Goal: Navigation & Orientation: Find specific page/section

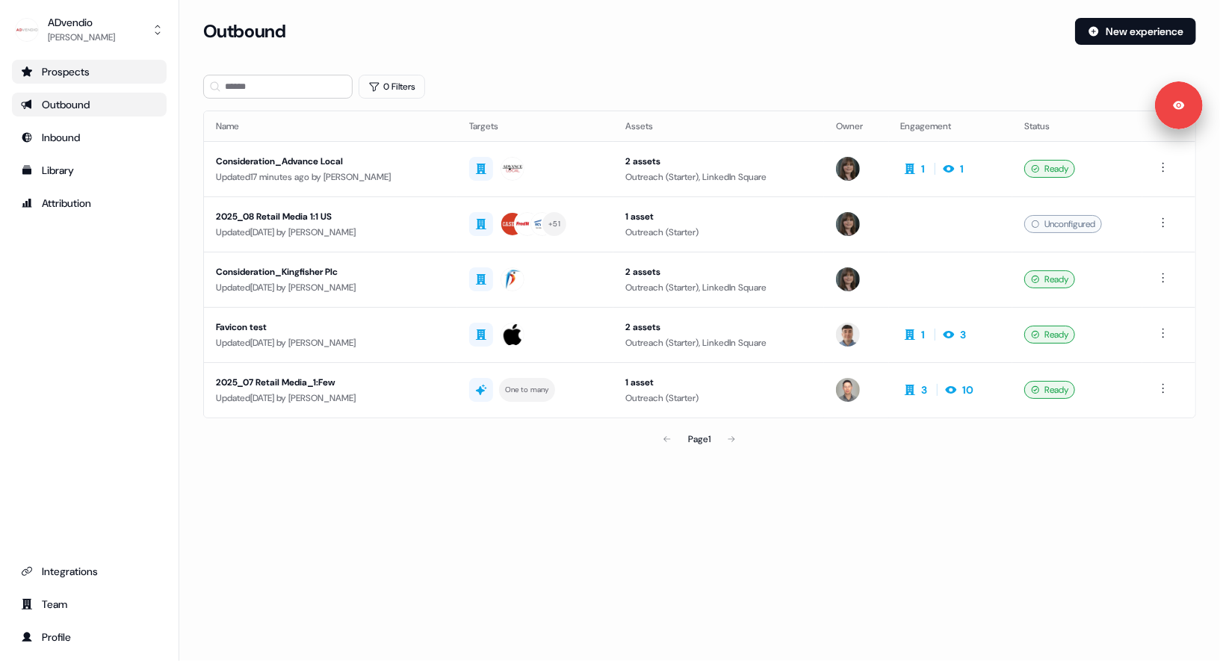
click at [91, 81] on link "Prospects" at bounding box center [89, 72] width 155 height 24
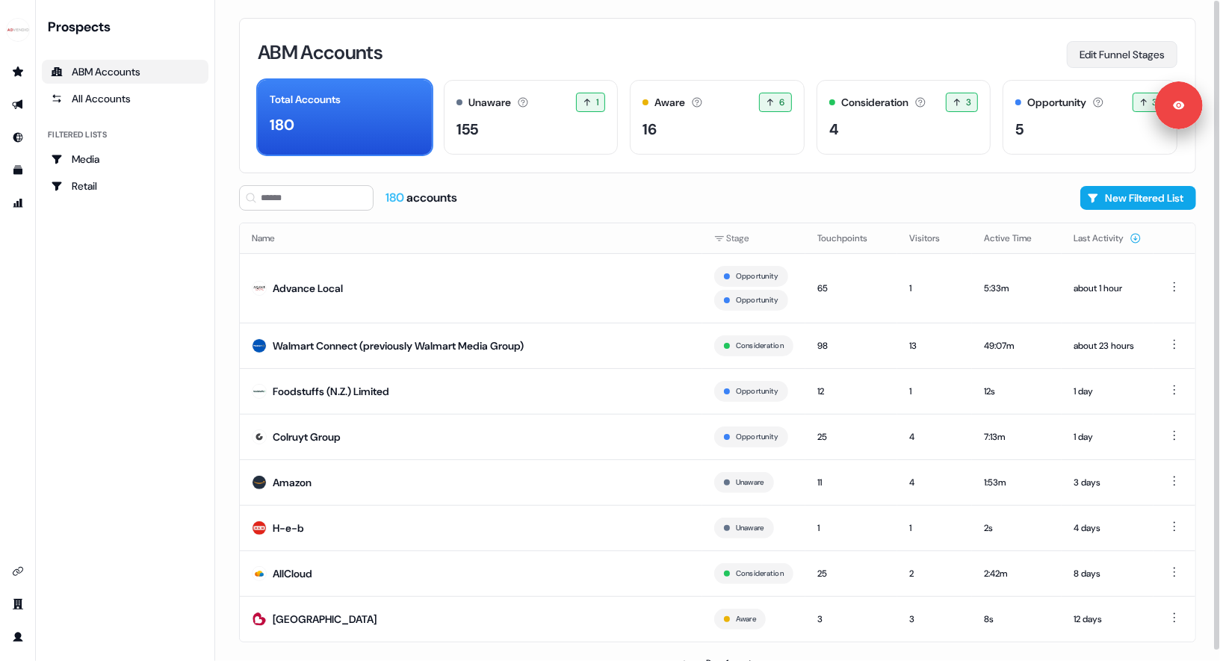
click at [1141, 55] on button "Edit Funnel Stages" at bounding box center [1122, 54] width 111 height 27
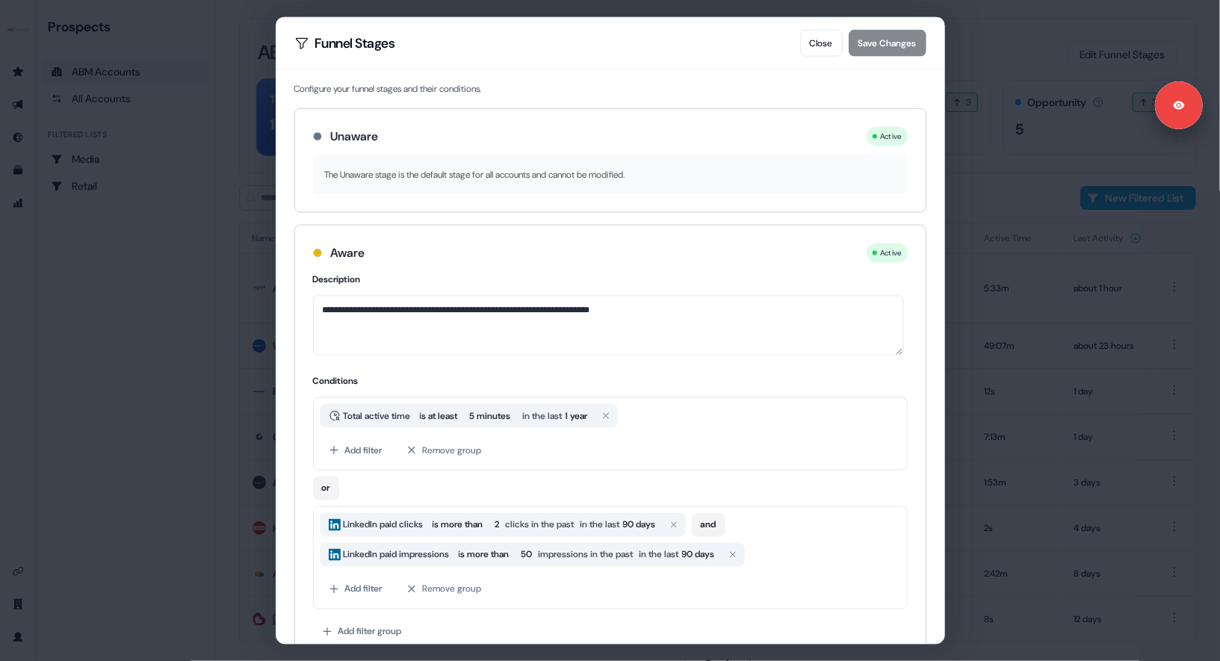
click at [199, 272] on div "**********" at bounding box center [610, 330] width 1220 height 661
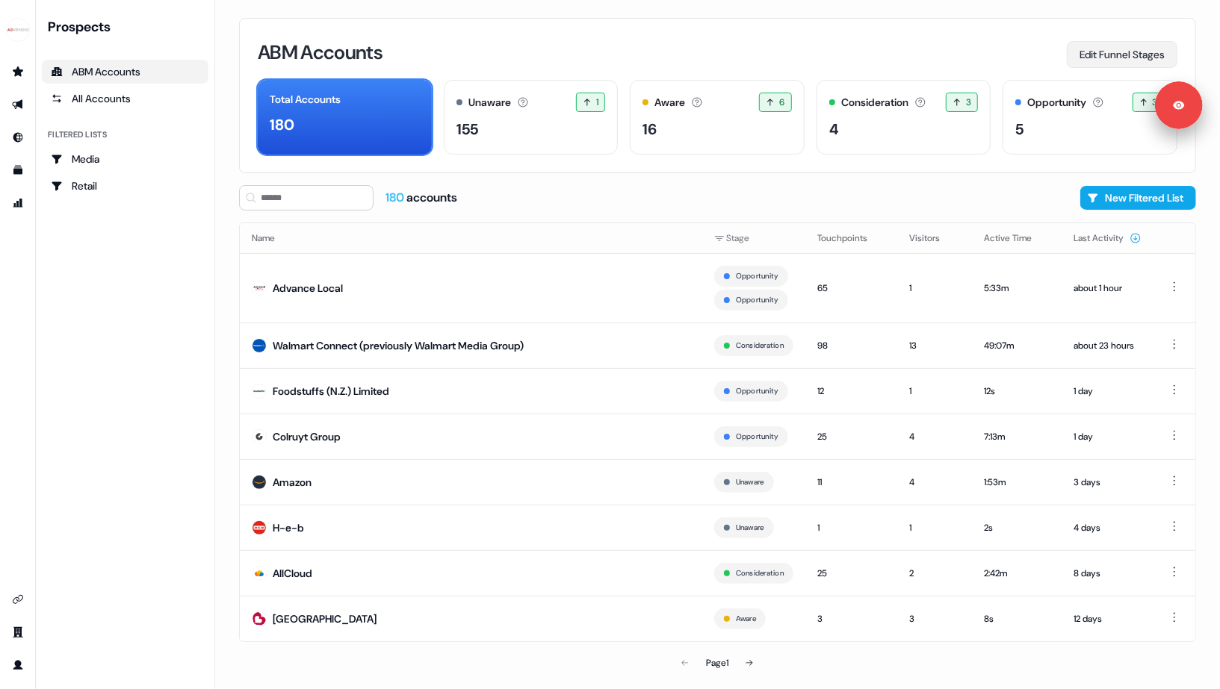
click at [1096, 60] on button "Edit Funnel Stages" at bounding box center [1122, 54] width 111 height 27
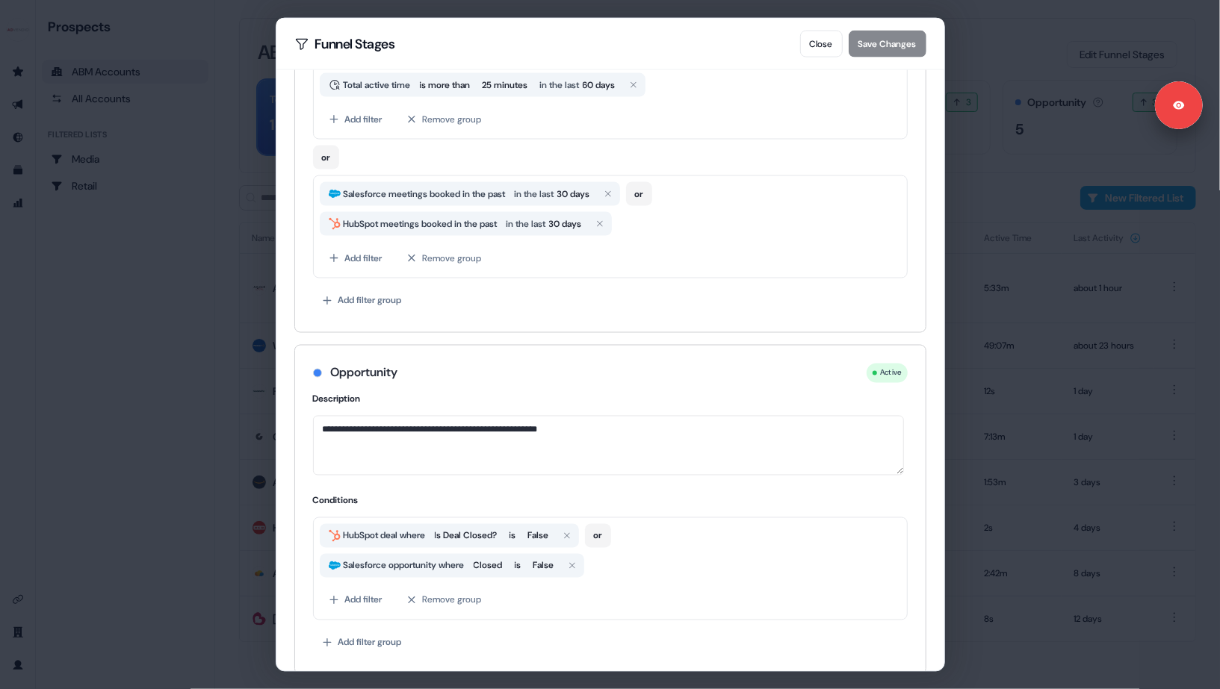
scroll to position [819, 0]
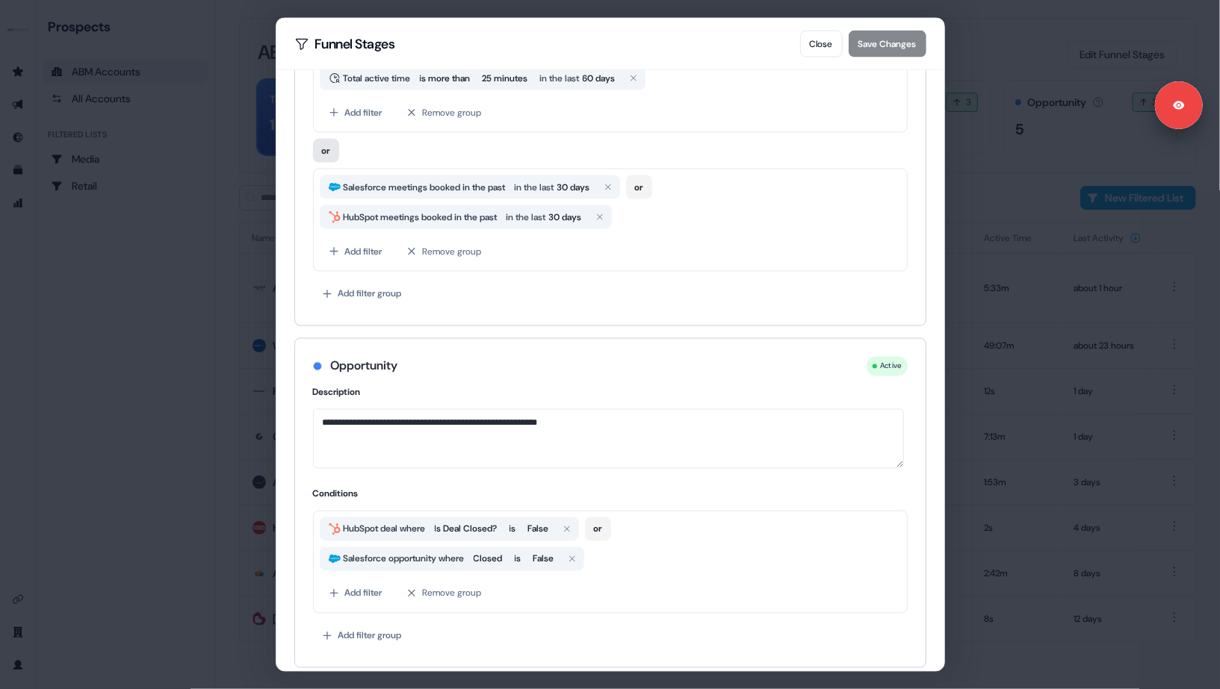
click at [329, 144] on button "or" at bounding box center [326, 150] width 26 height 24
click at [329, 144] on button "and" at bounding box center [330, 150] width 34 height 24
click at [362, 248] on button "Add filter" at bounding box center [356, 251] width 72 height 27
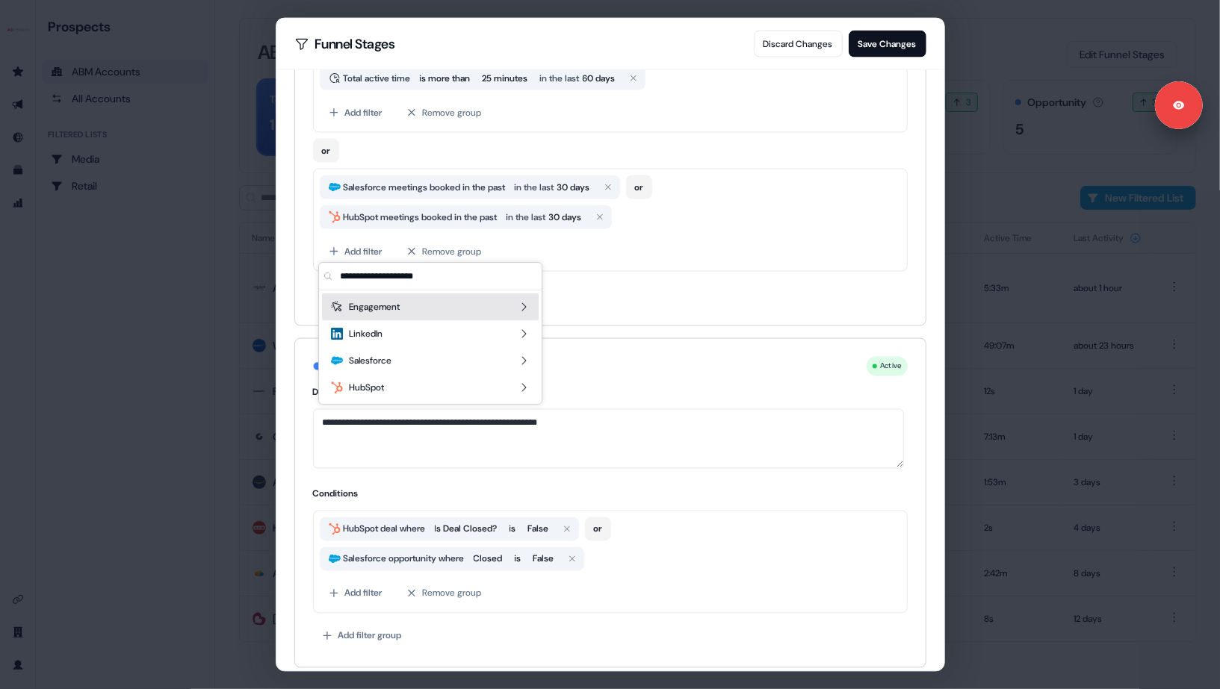
click at [400, 313] on span "Engagement" at bounding box center [374, 307] width 51 height 15
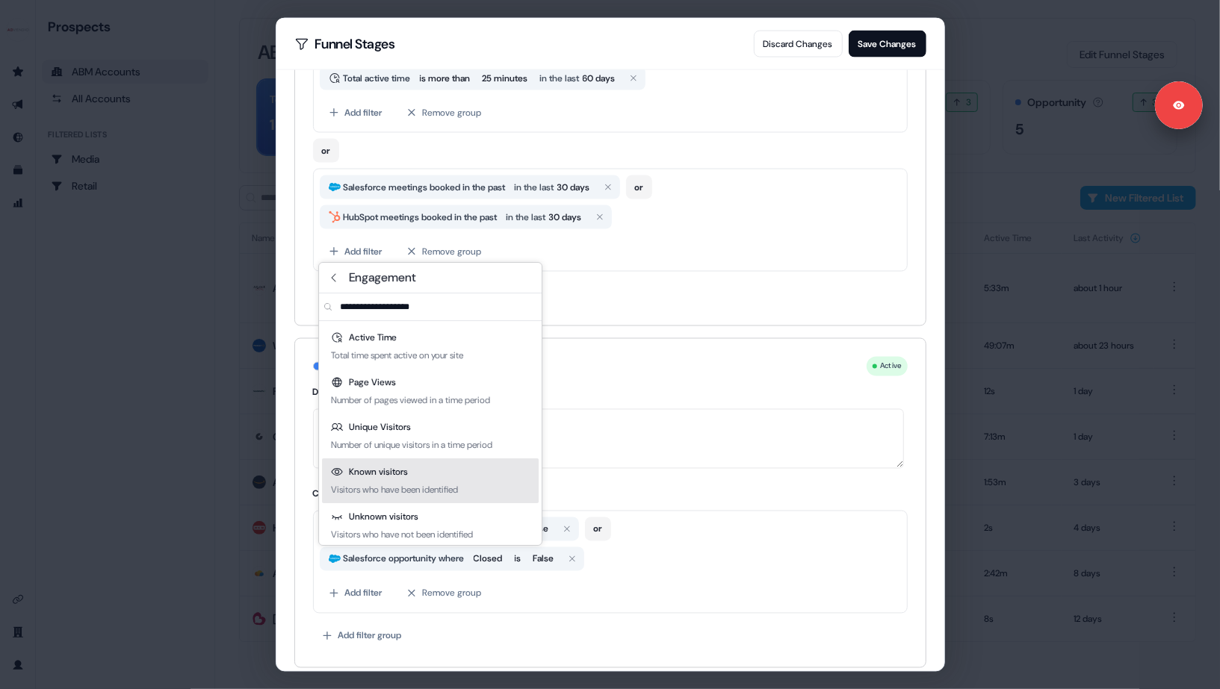
scroll to position [5, 0]
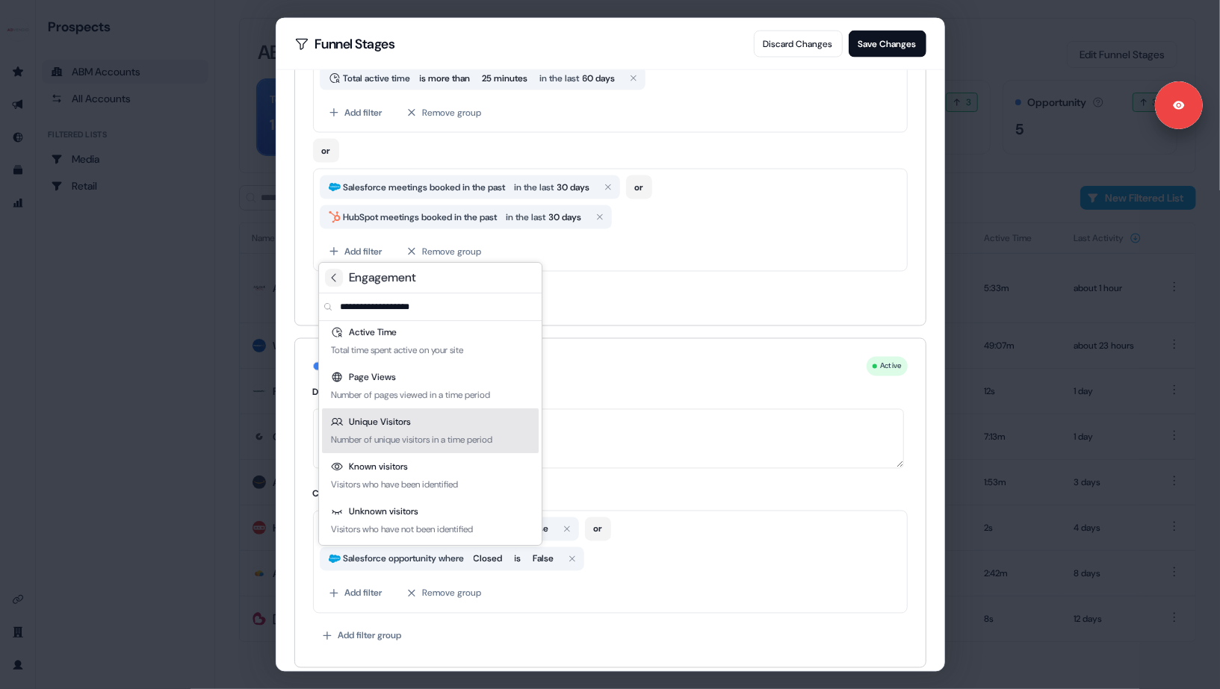
click at [332, 276] on icon at bounding box center [334, 278] width 4 height 8
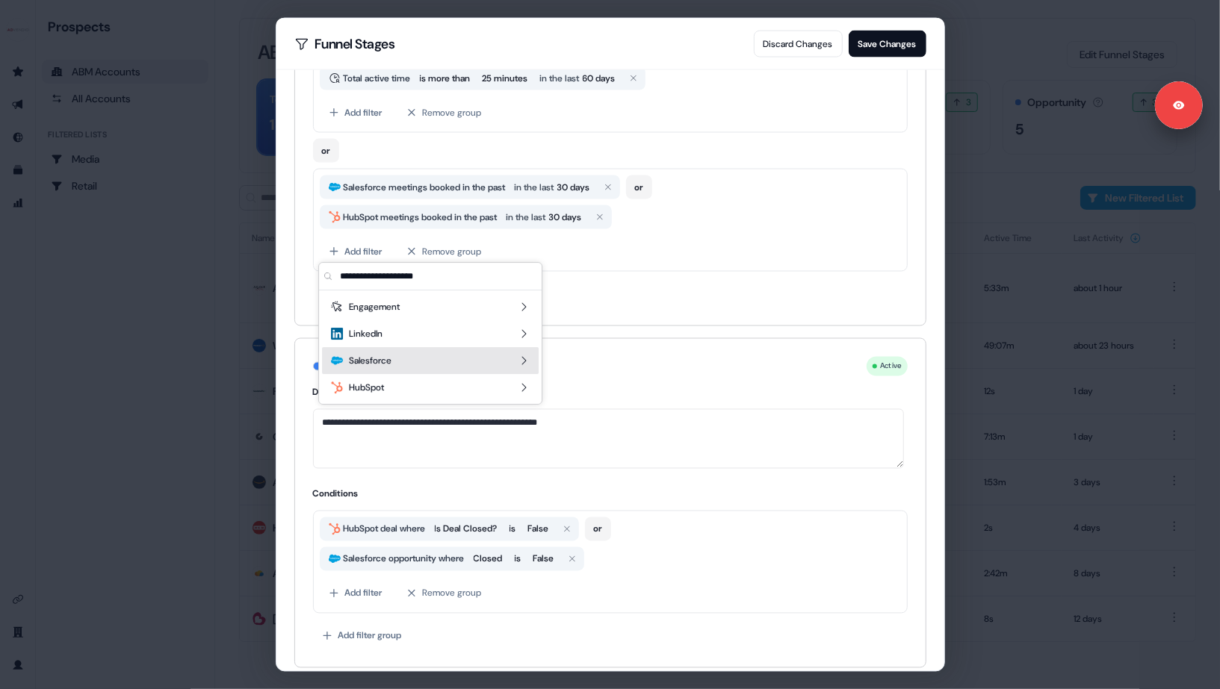
click at [366, 359] on span "Salesforce" at bounding box center [370, 360] width 43 height 15
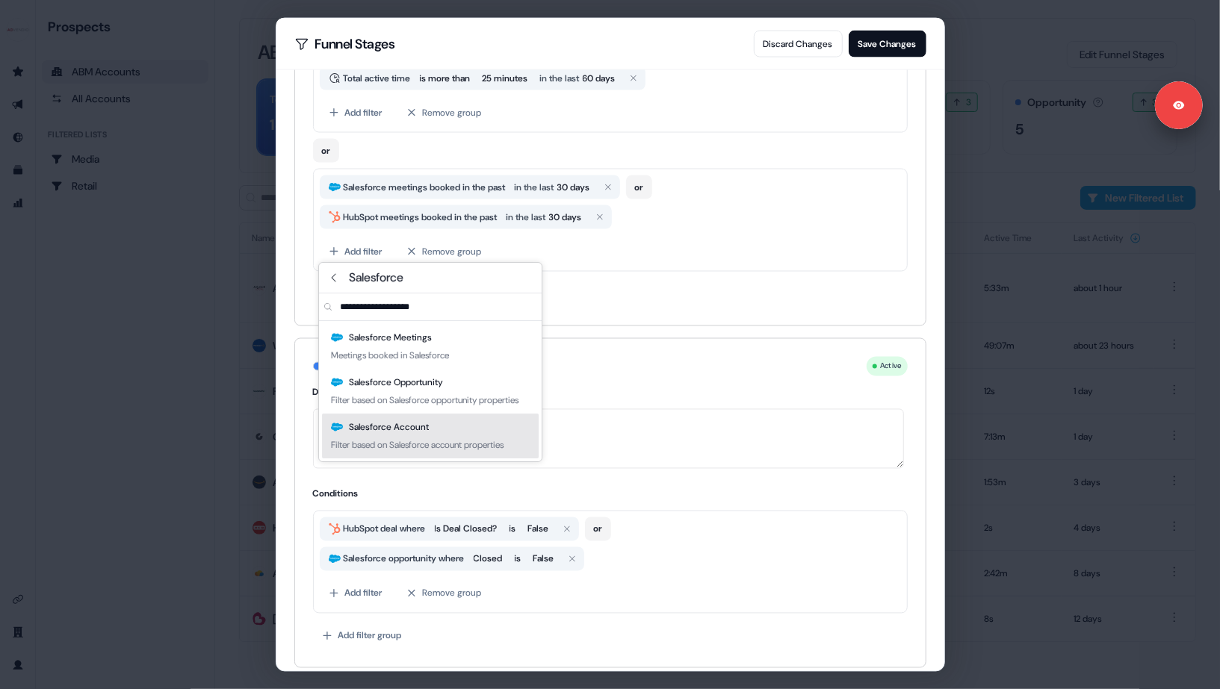
click at [408, 435] on div "Salesforce Account" at bounding box center [380, 427] width 98 height 15
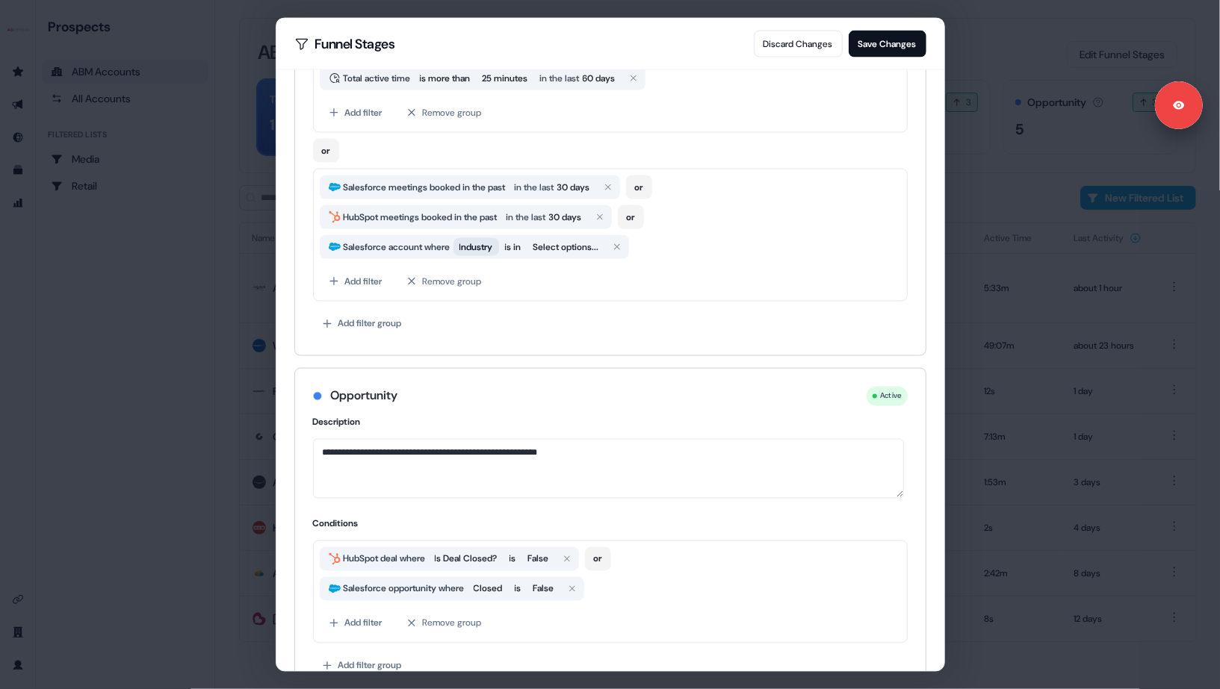
click at [490, 244] on span "Industry" at bounding box center [476, 246] width 34 height 15
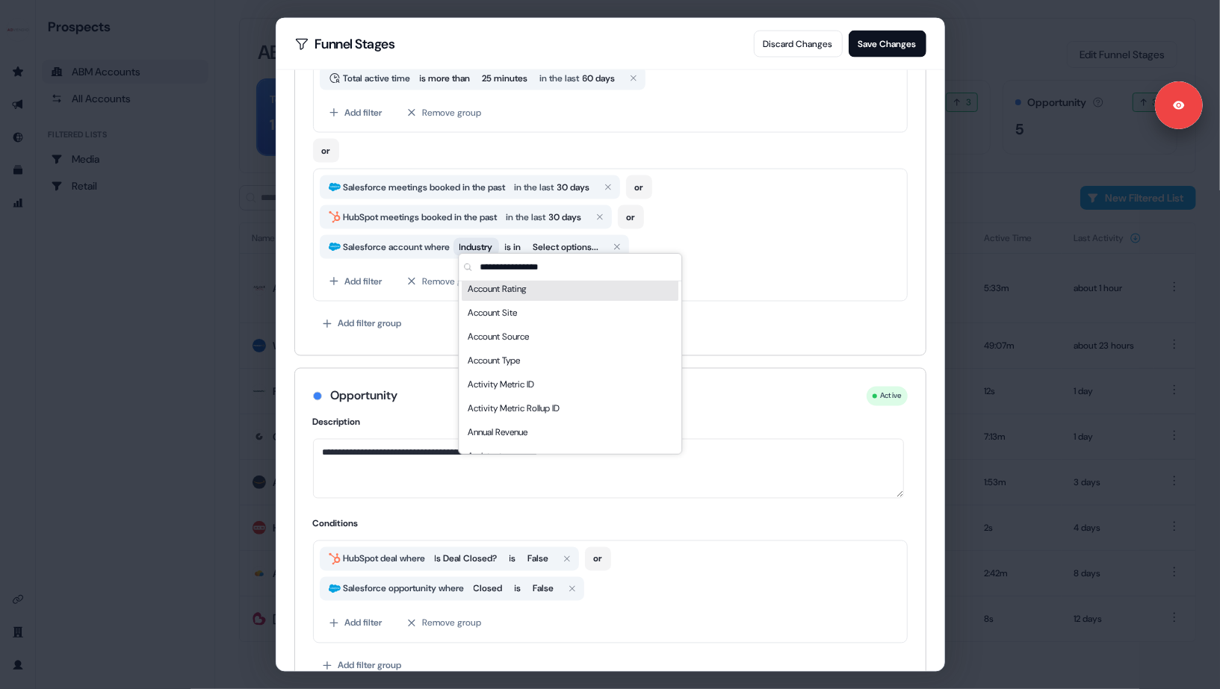
click at [462, 241] on button "Industry" at bounding box center [476, 247] width 46 height 18
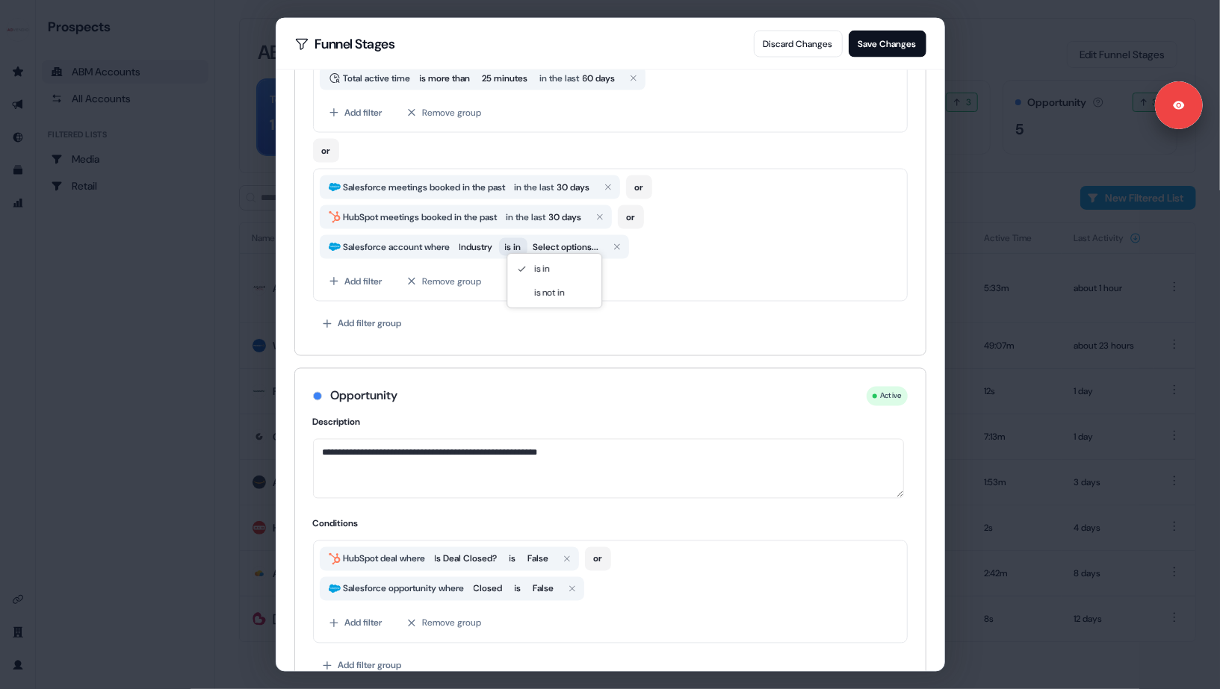
click at [520, 243] on div "**********" at bounding box center [610, 344] width 1220 height 689
click at [564, 244] on div "**********" at bounding box center [610, 344] width 1220 height 689
click at [564, 244] on button "Select options..." at bounding box center [566, 247] width 78 height 18
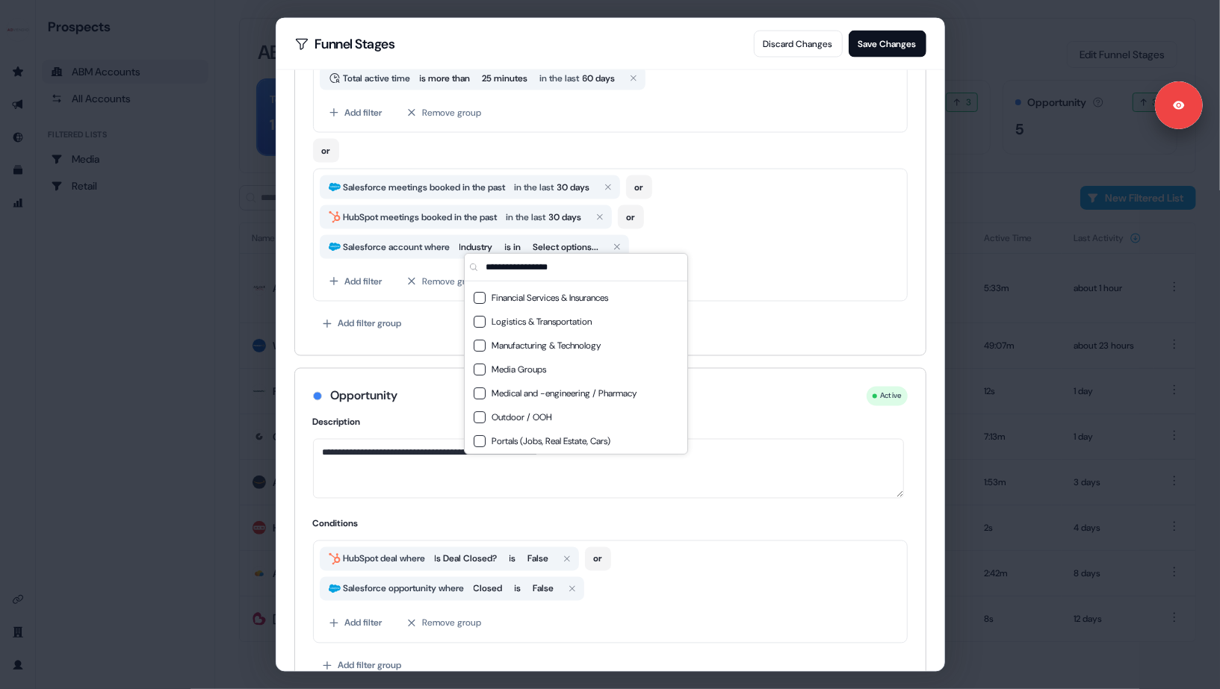
scroll to position [0, 0]
click at [435, 303] on div "Unique visitors is at least 2 in the last 60 days and Total active time is more…" at bounding box center [610, 183] width 595 height 308
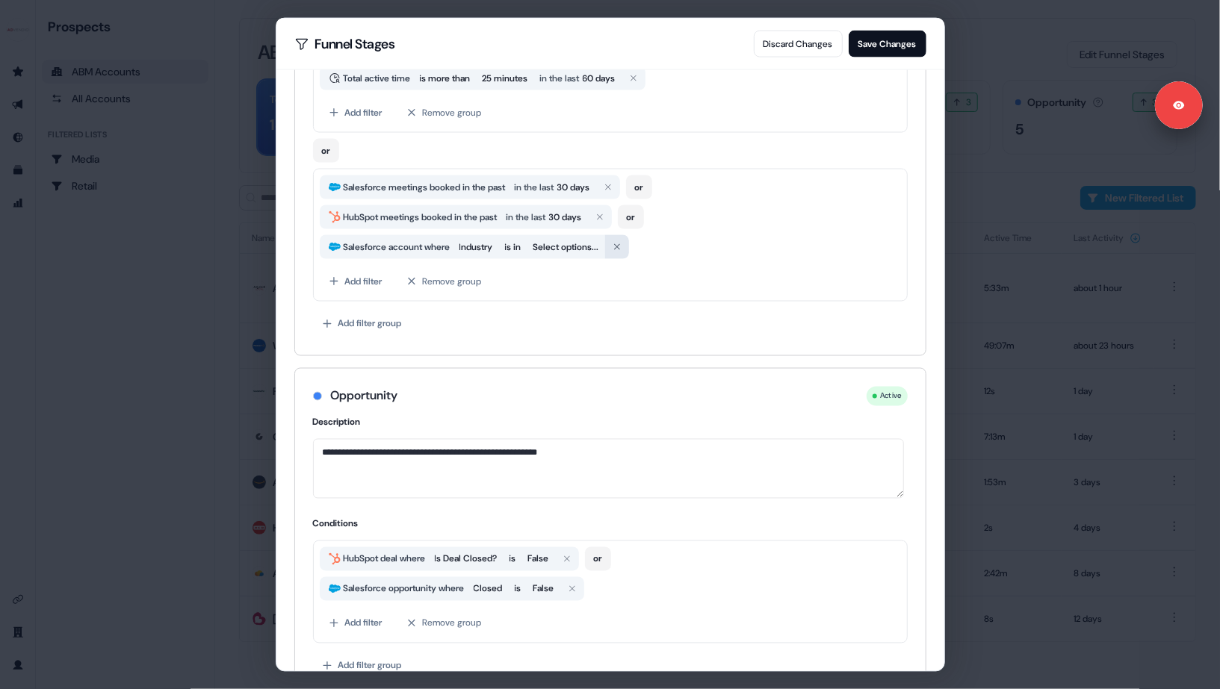
click at [621, 244] on icon "button" at bounding box center [617, 246] width 9 height 9
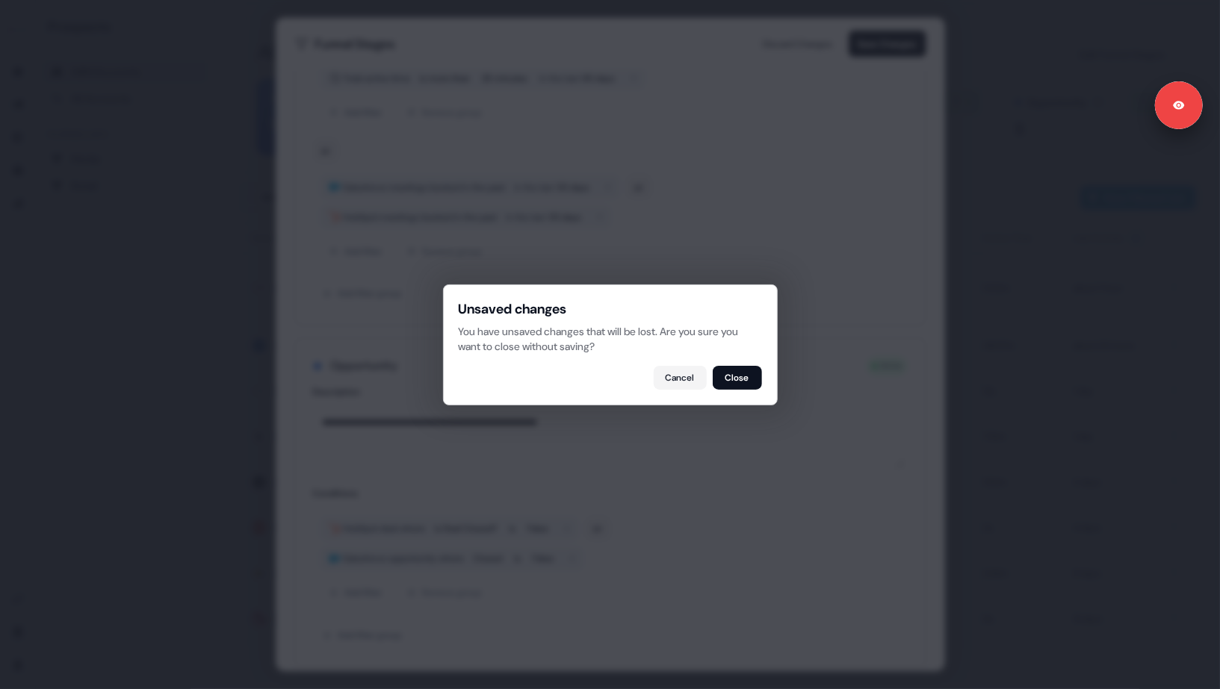
click at [976, 60] on body "For the best experience switch devices to a bigger screen. Go to Userled.io Pro…" at bounding box center [610, 344] width 1220 height 689
click at [725, 376] on button "Close" at bounding box center [737, 378] width 49 height 24
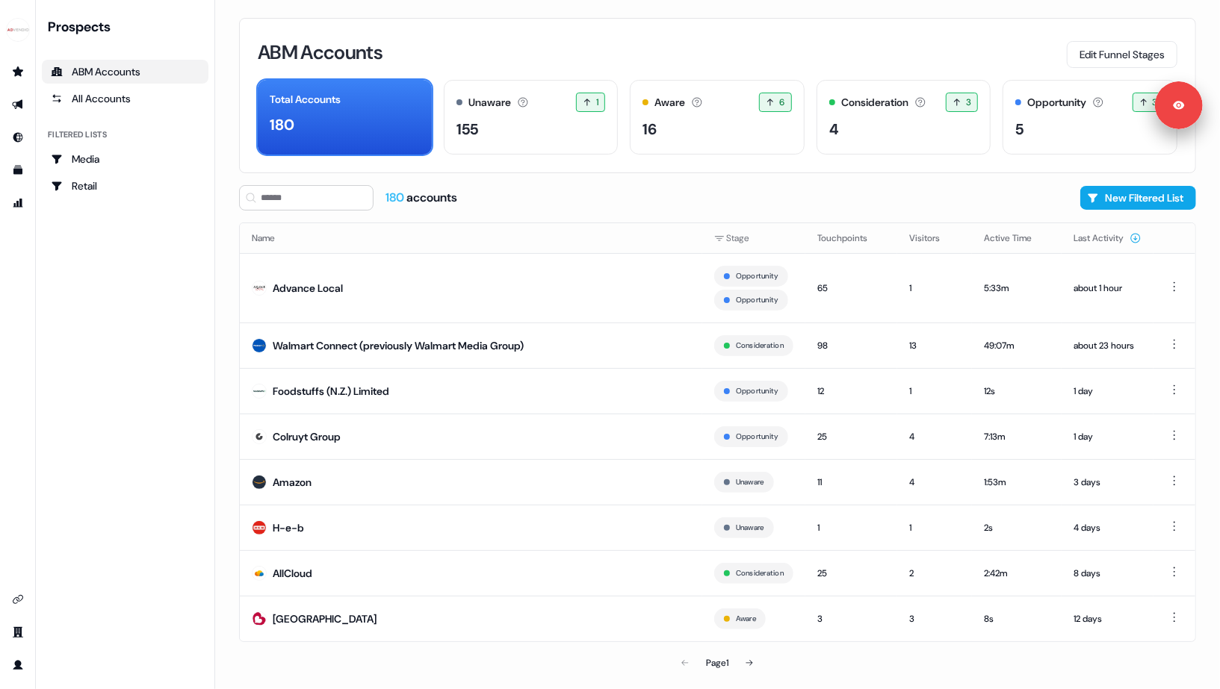
click at [627, 63] on div "ABM Accounts Edit Funnel Stages" at bounding box center [718, 52] width 920 height 31
click at [22, 205] on icon "Go to attribution" at bounding box center [18, 203] width 12 height 12
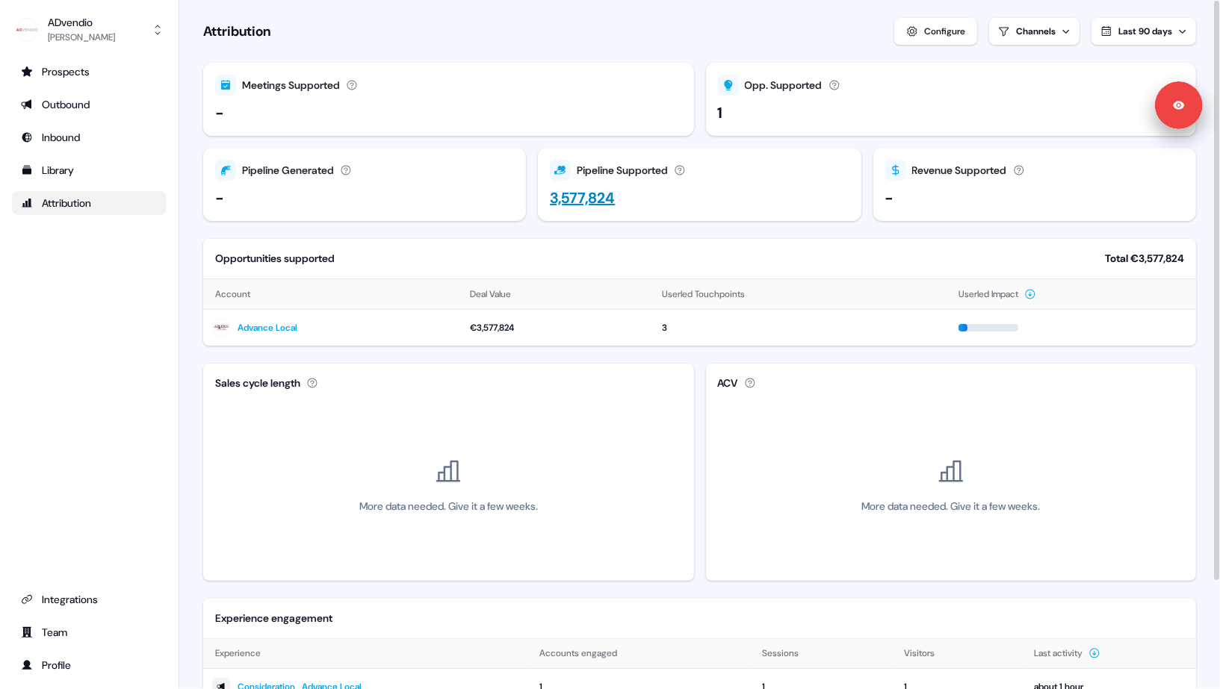
click at [586, 194] on div "3,577,824" at bounding box center [582, 198] width 65 height 22
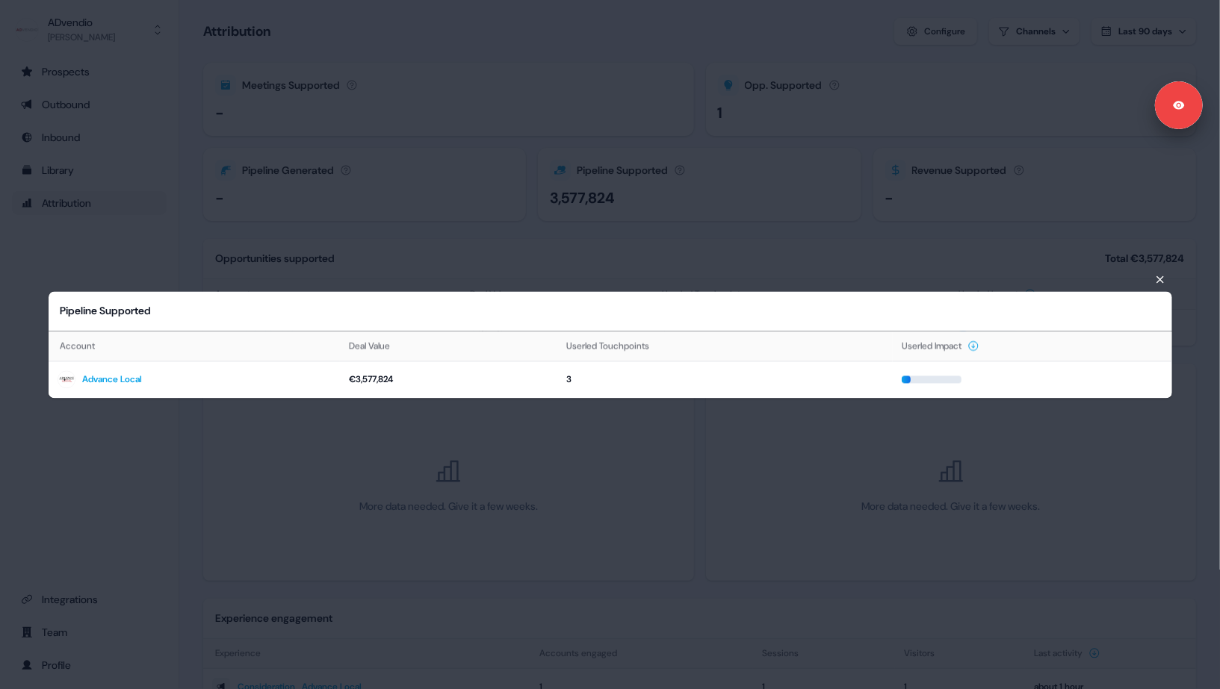
click at [456, 232] on div "Pipeline Supported Account Deal Value Userled Touchpoints Userled Impact Advanc…" at bounding box center [610, 344] width 1220 height 689
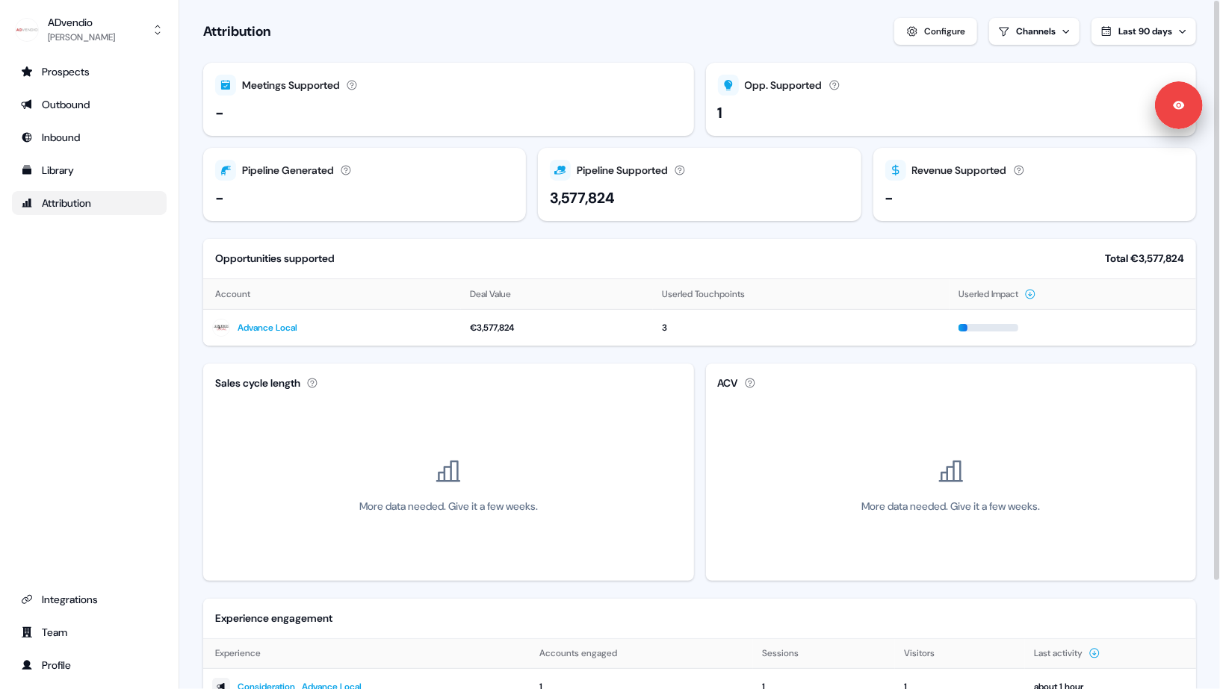
click at [381, 35] on div "Attribution Configure Channels Last 90 days" at bounding box center [699, 31] width 993 height 27
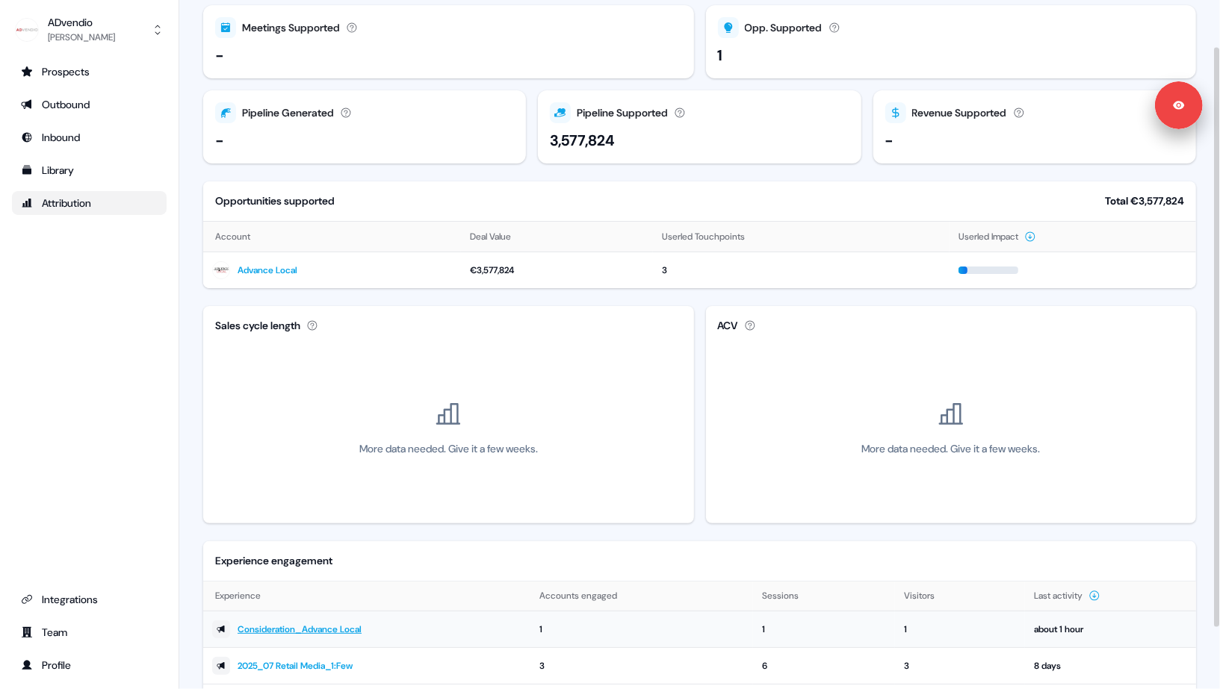
scroll to position [55, 0]
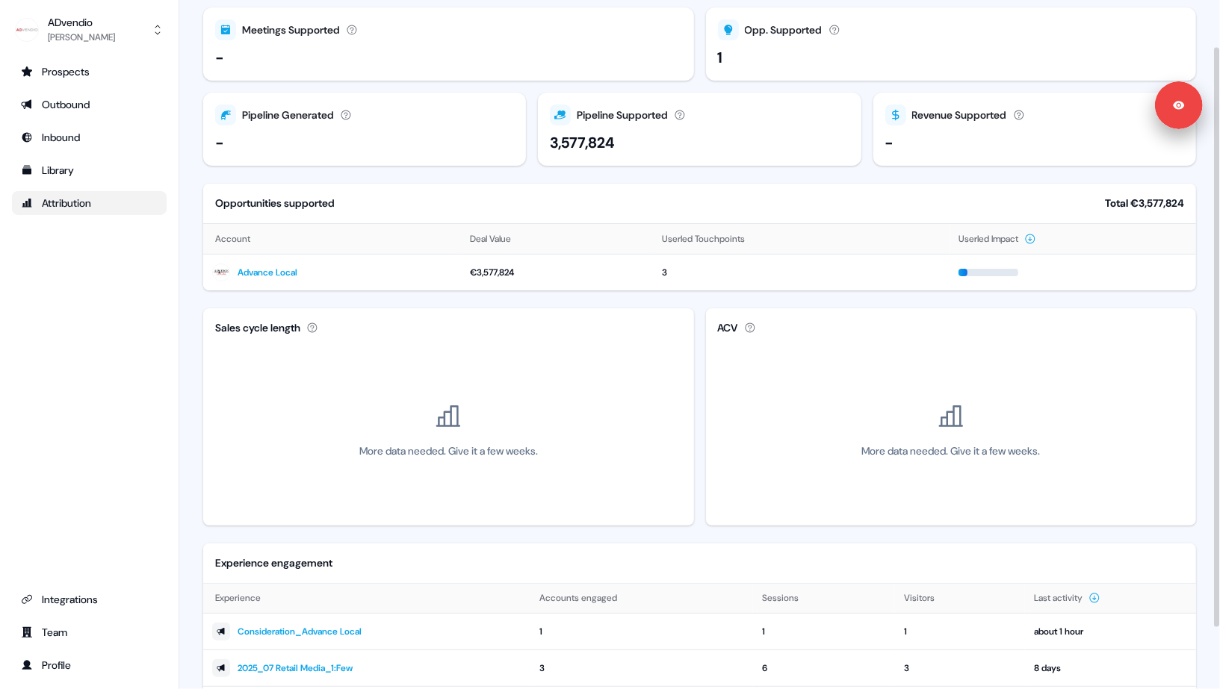
click at [187, 232] on section "Loading... Attribution Configure Channels Last 90 days Meetings Supported Meeti…" at bounding box center [699, 355] width 1041 height 820
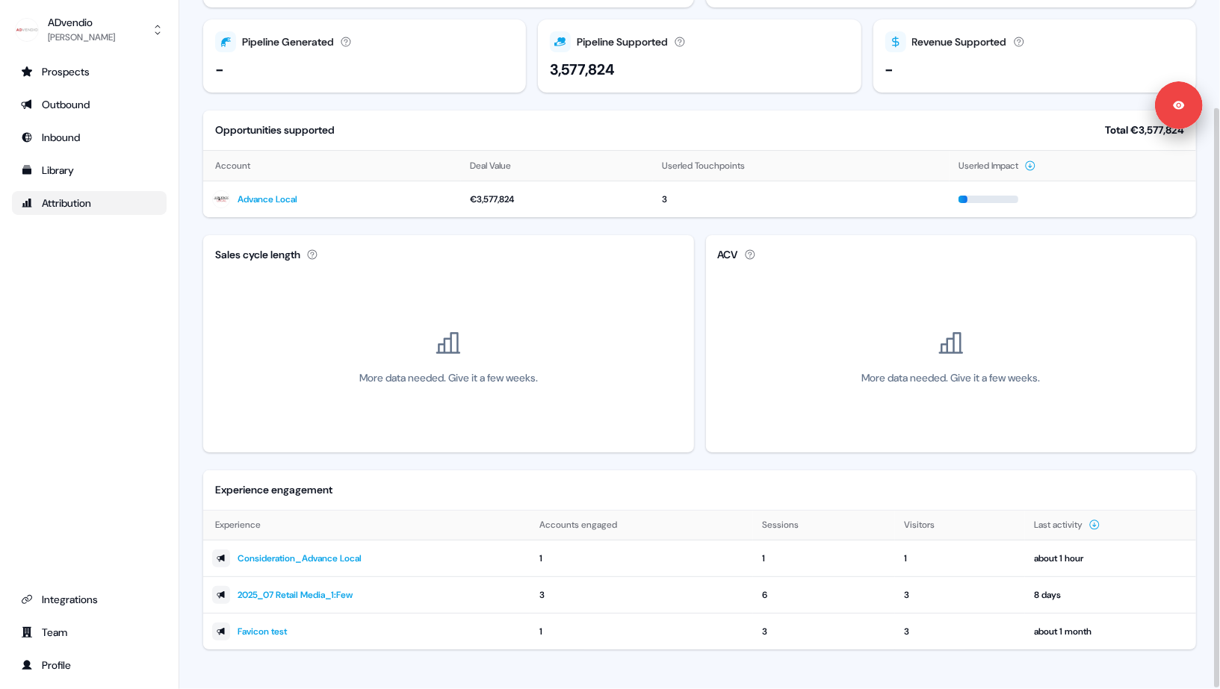
scroll to position [0, 0]
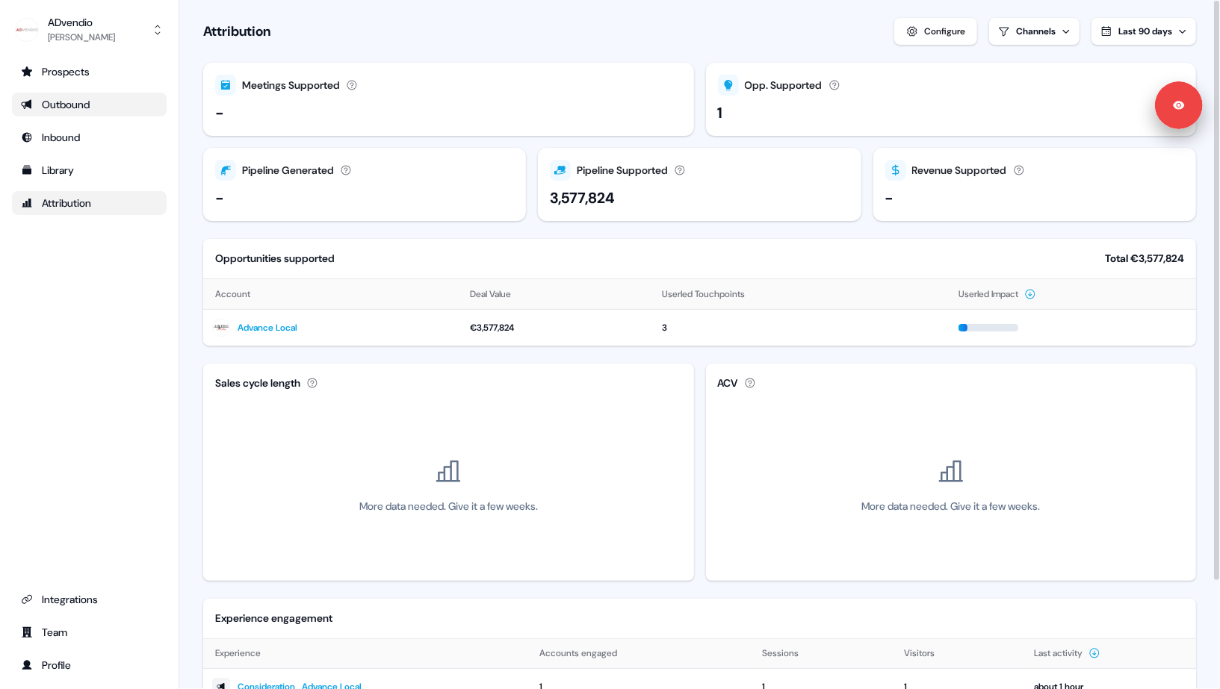
click at [89, 99] on div "Outbound" at bounding box center [89, 104] width 137 height 15
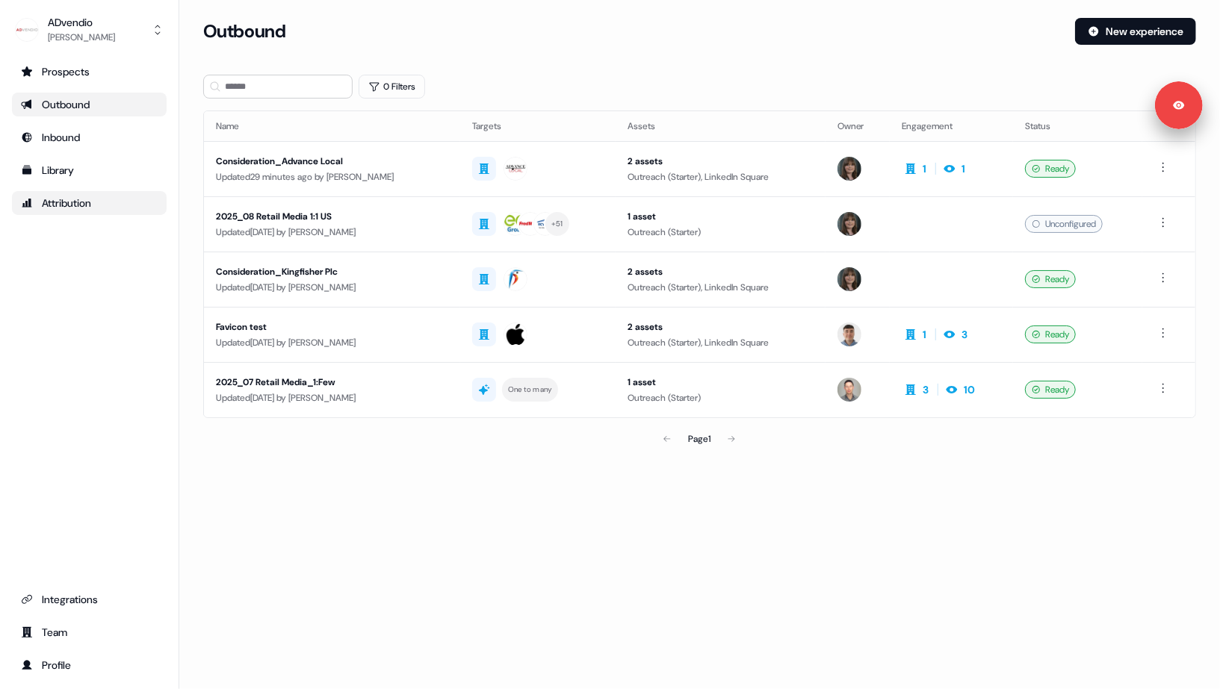
click at [79, 199] on div "Attribution" at bounding box center [89, 203] width 137 height 15
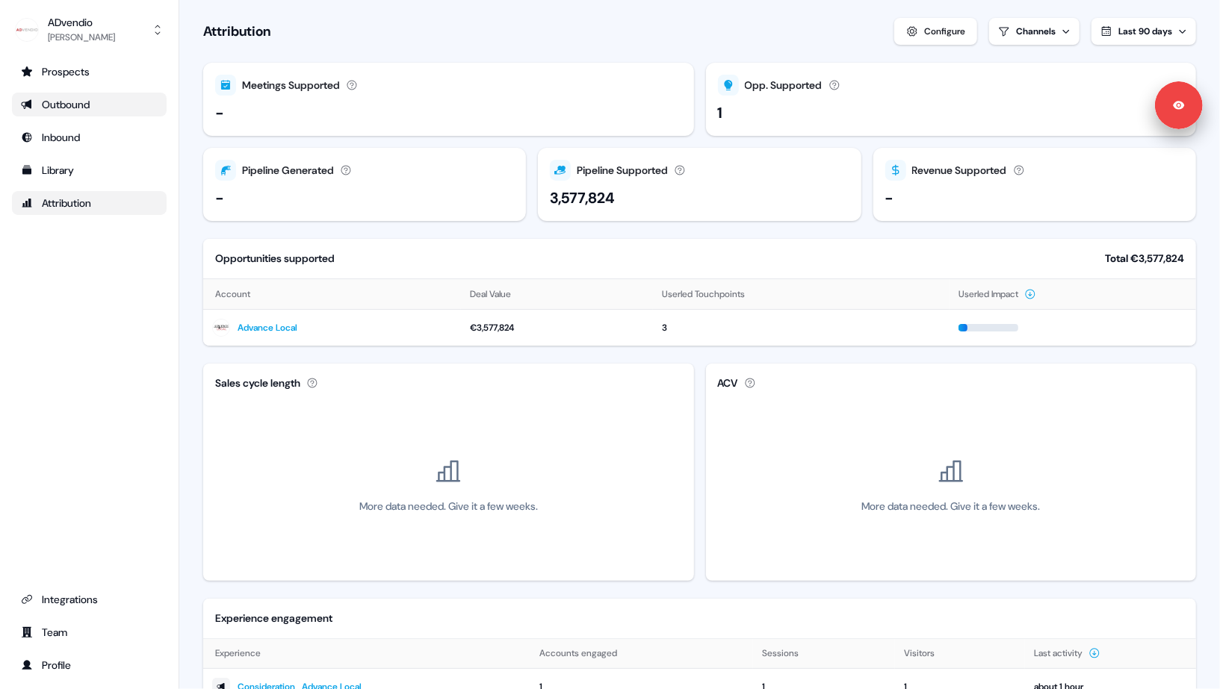
click at [72, 111] on div "Outbound" at bounding box center [89, 104] width 137 height 15
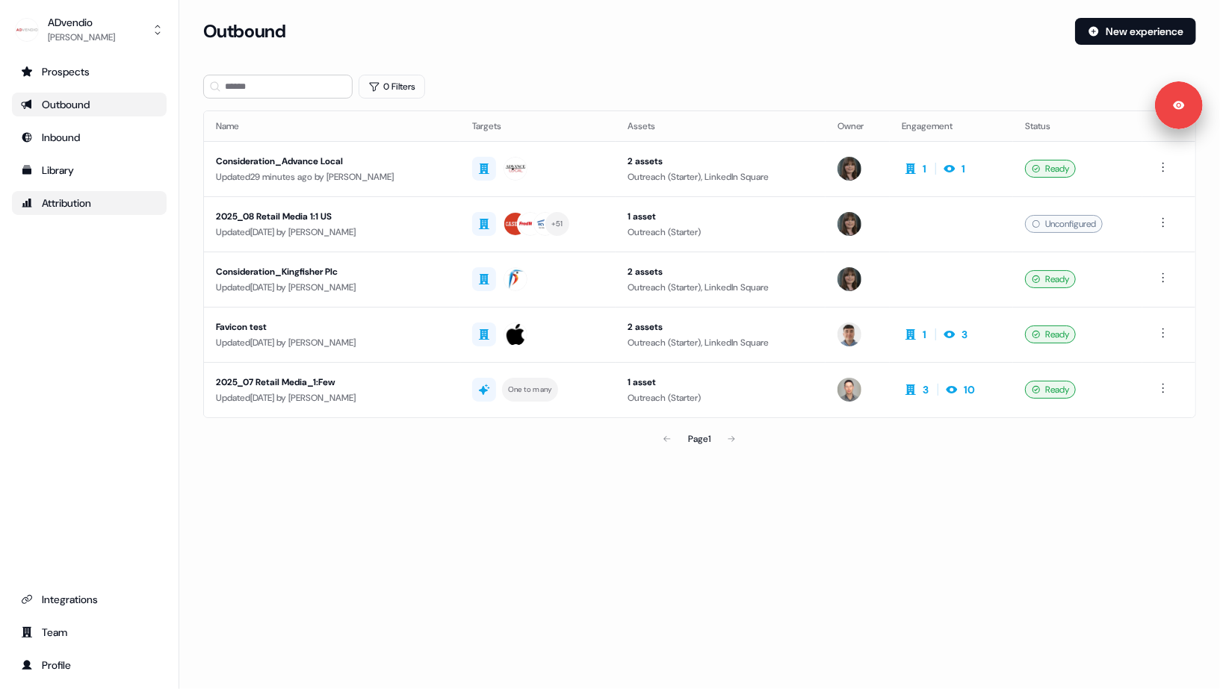
click at [87, 209] on div "Attribution" at bounding box center [89, 203] width 137 height 15
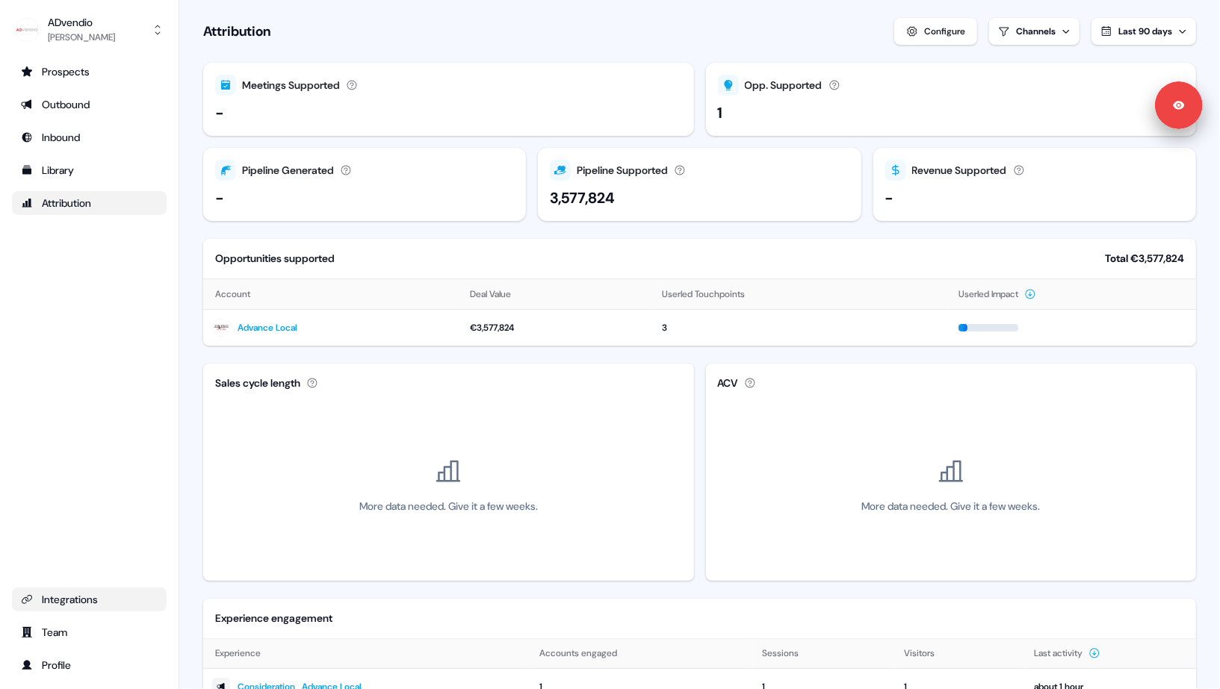
click at [81, 588] on link "Integrations" at bounding box center [89, 600] width 155 height 24
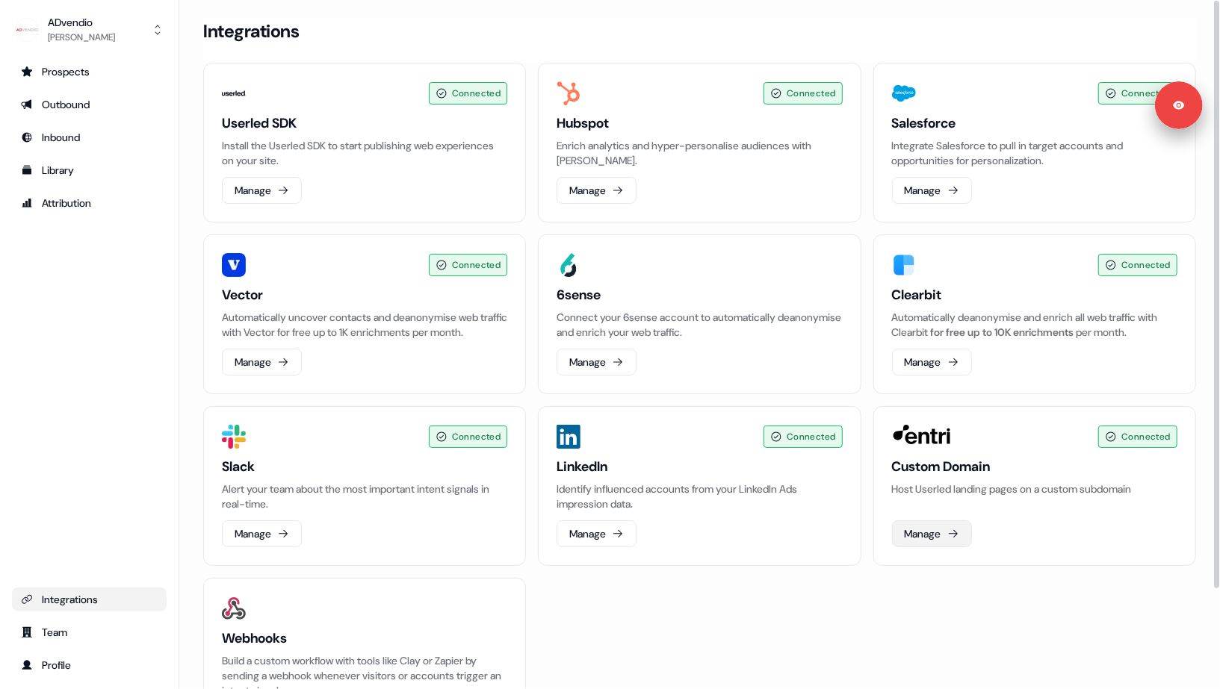
click at [930, 548] on button "Manage" at bounding box center [932, 534] width 80 height 27
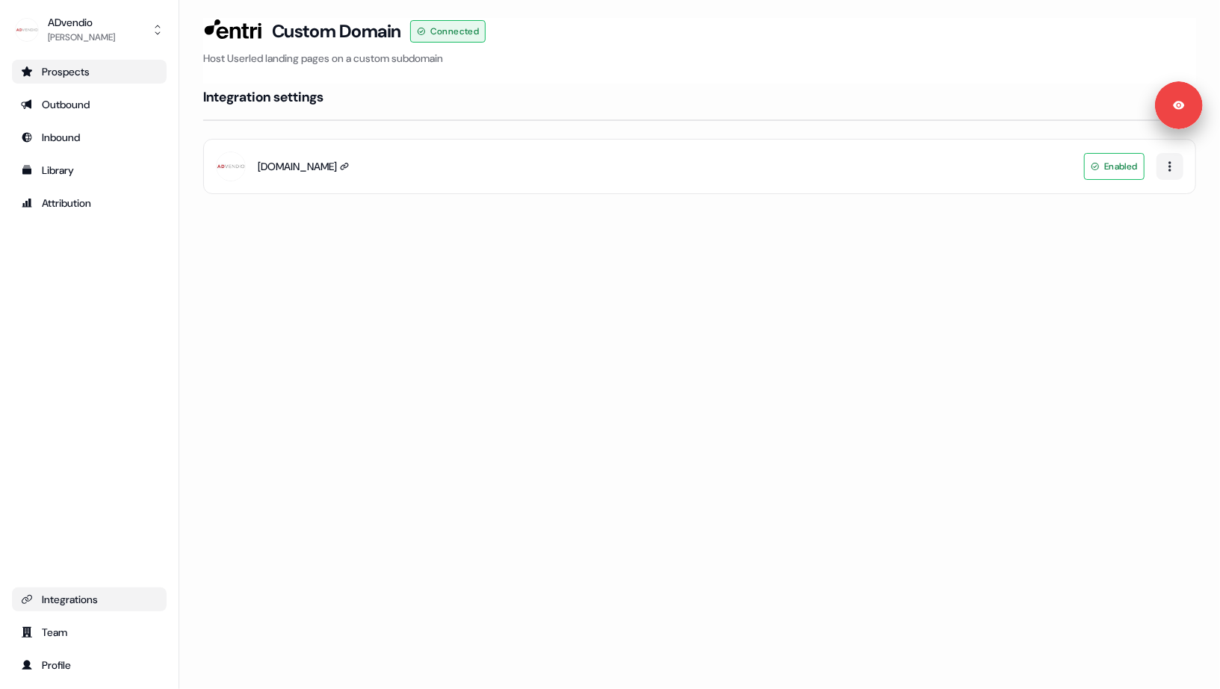
click at [66, 70] on div "Prospects" at bounding box center [89, 71] width 137 height 15
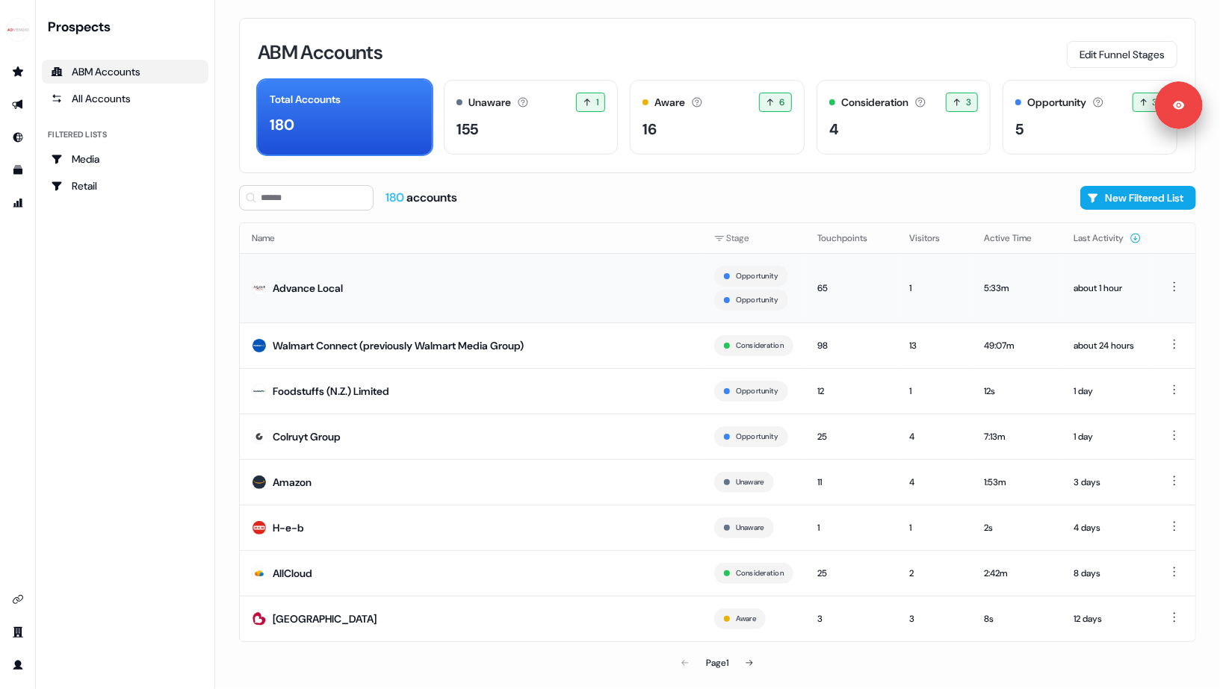
click at [368, 289] on td "Advance Local" at bounding box center [471, 287] width 462 height 69
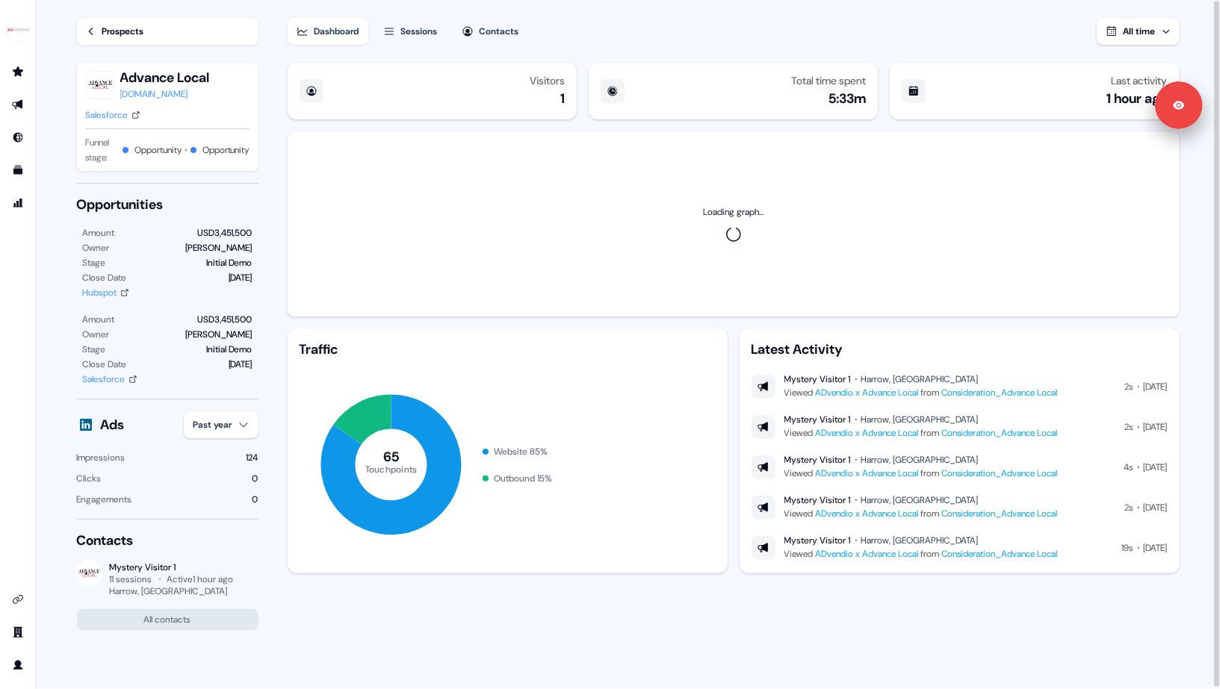
click at [429, 22] on button "Sessions" at bounding box center [410, 31] width 72 height 27
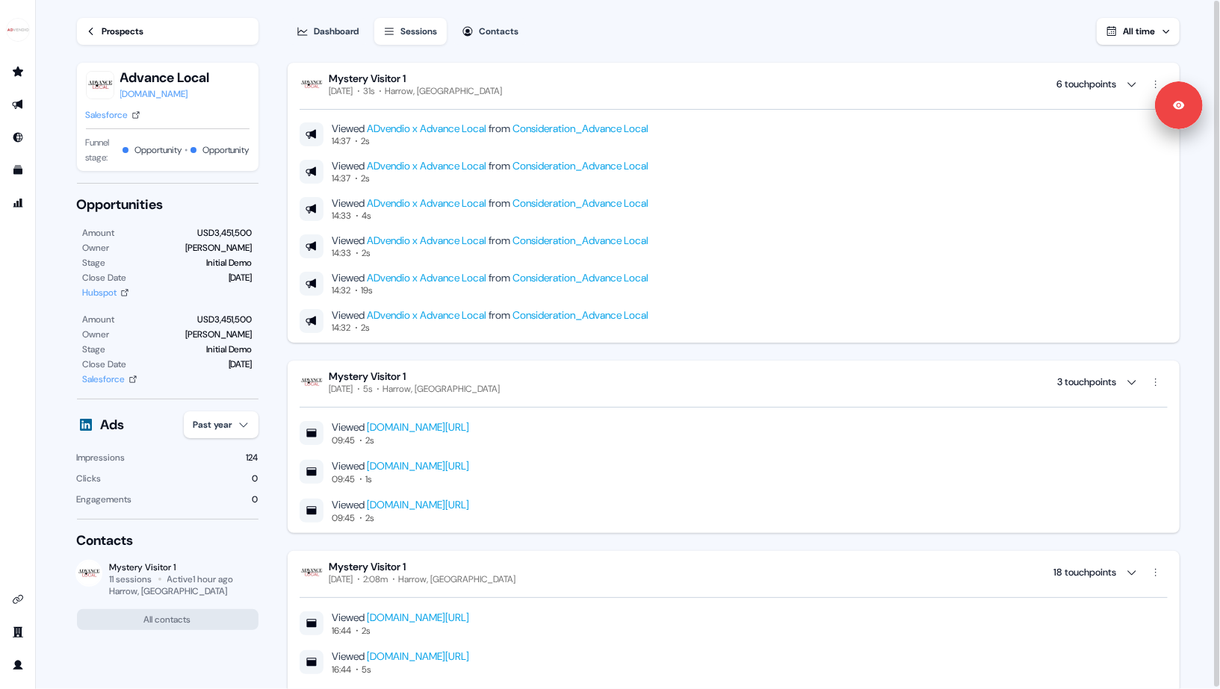
click at [489, 38] on div "Contacts" at bounding box center [500, 31] width 40 height 15
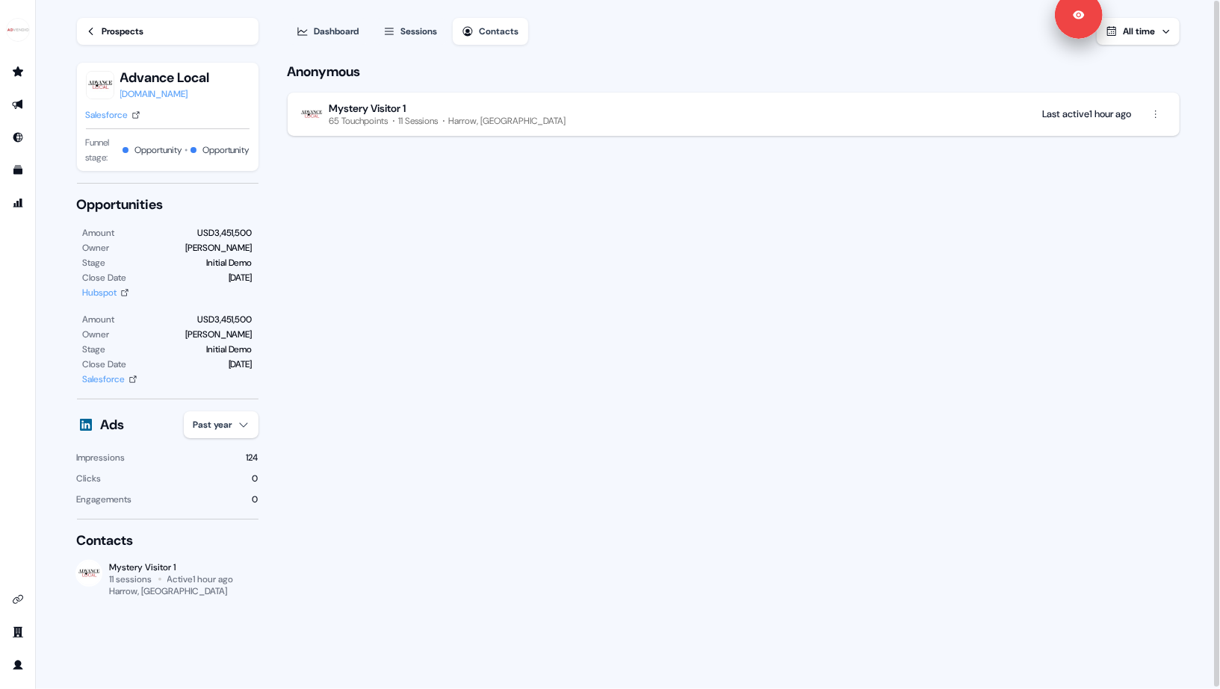
drag, startPoint x: 1023, startPoint y: 110, endPoint x: 875, endPoint y: 6, distance: 180.1
click at [875, 6] on body "For the best experience switch devices to a bigger screen. Go to Userled.io Loa…" at bounding box center [610, 344] width 1220 height 689
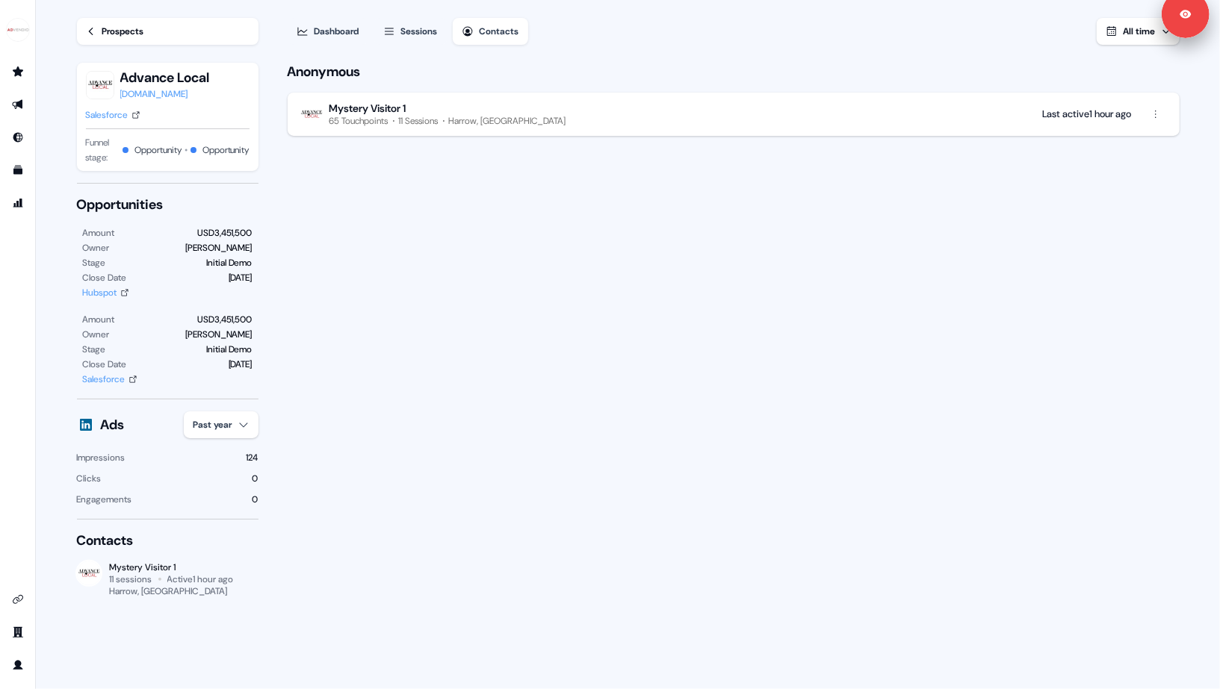
drag, startPoint x: 1045, startPoint y: 105, endPoint x: 1032, endPoint y: 6, distance: 100.2
click at [1162, 5] on div "Signed in as Michaela Walsh Sign out" at bounding box center [1186, 14] width 48 height 48
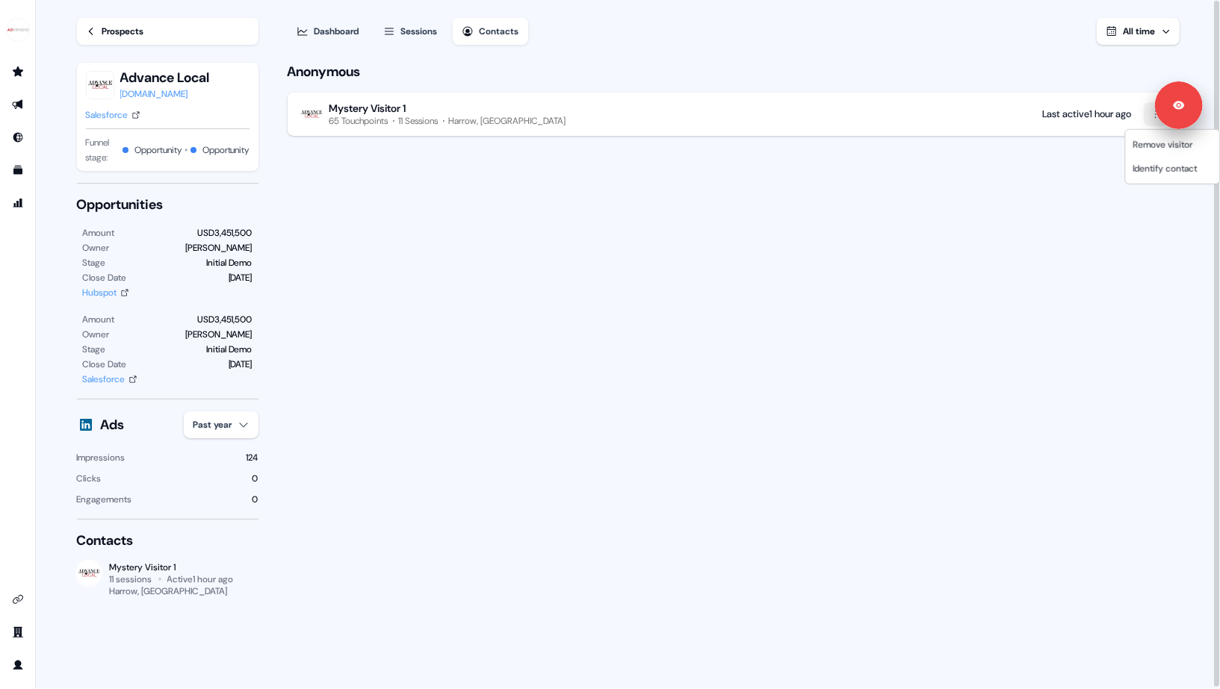
click at [1154, 123] on html "For the best experience switch devices to a bigger screen. Go to Userled.io Loa…" at bounding box center [610, 344] width 1220 height 689
click at [904, 197] on html "For the best experience switch devices to a bigger screen. Go to Userled.io Loa…" at bounding box center [610, 344] width 1220 height 689
click at [1156, 123] on html "For the best experience switch devices to a bigger screen. Go to Userled.io Loa…" at bounding box center [610, 344] width 1220 height 689
click at [1146, 166] on span "Identify contact" at bounding box center [1165, 169] width 64 height 12
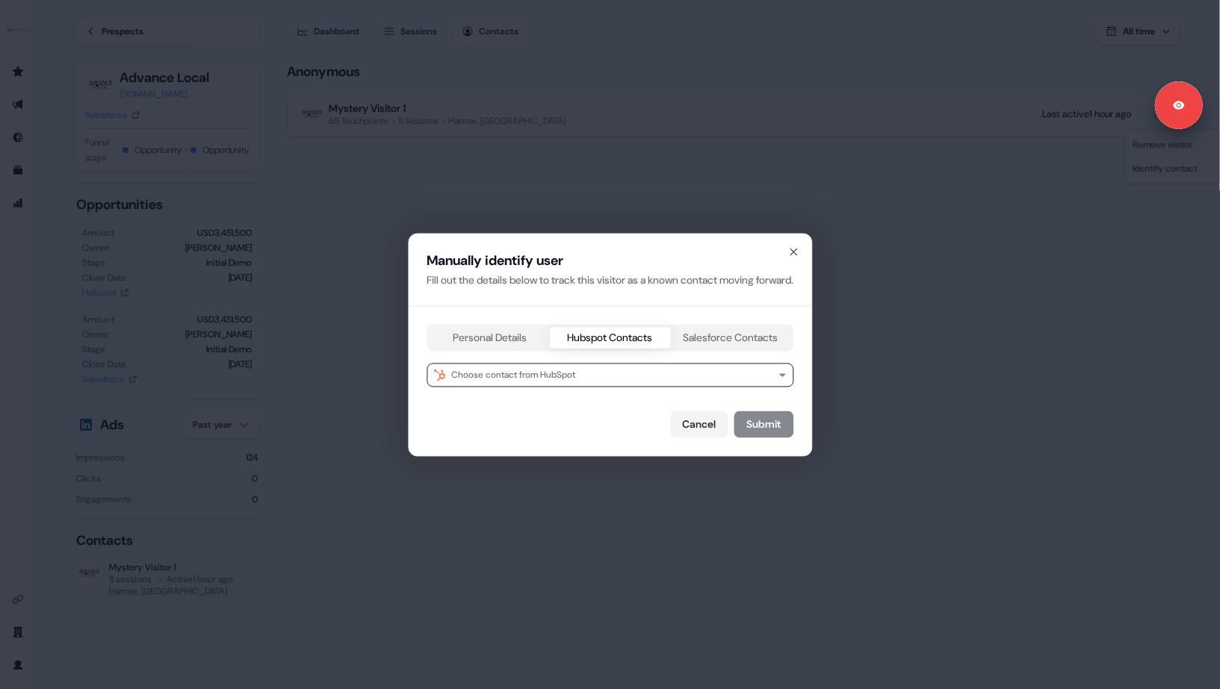
click at [583, 264] on div "Manually identify user Fill out the details below to track this visitor as a kn…" at bounding box center [610, 345] width 403 height 222
click at [724, 338] on button "Salesforce Contacts" at bounding box center [730, 337] width 120 height 21
click at [576, 371] on button "Choose contact from Salesforce" at bounding box center [610, 375] width 367 height 24
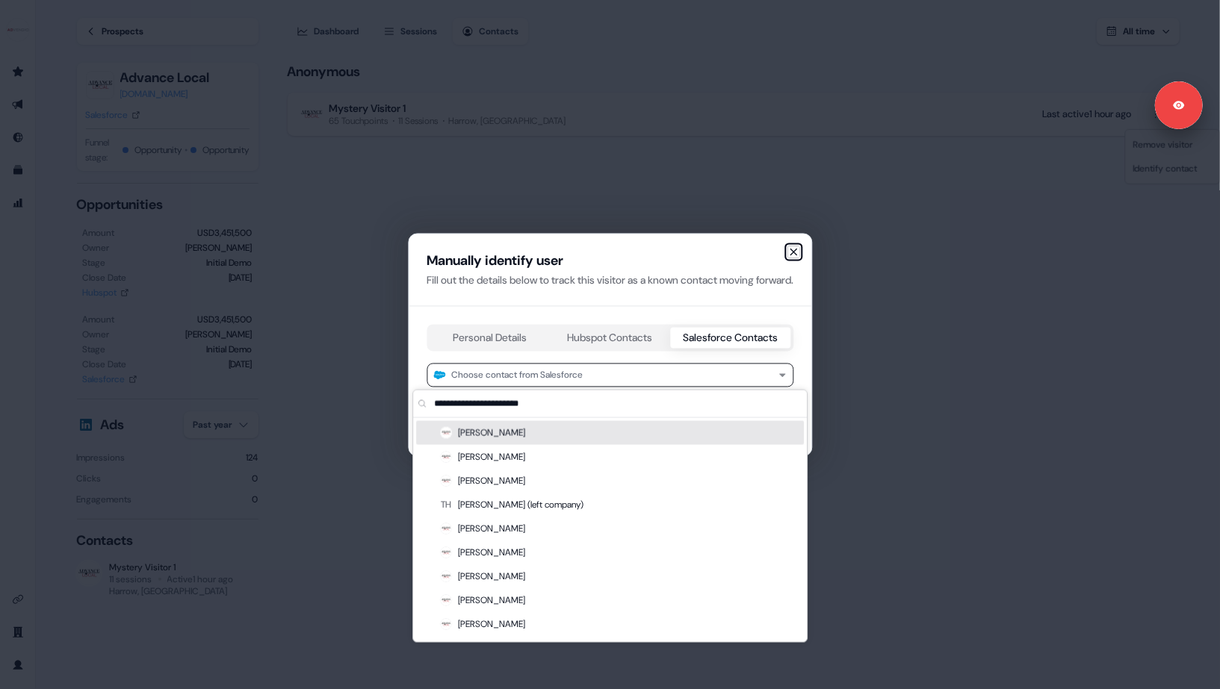
click at [796, 249] on icon "button" at bounding box center [793, 252] width 6 height 6
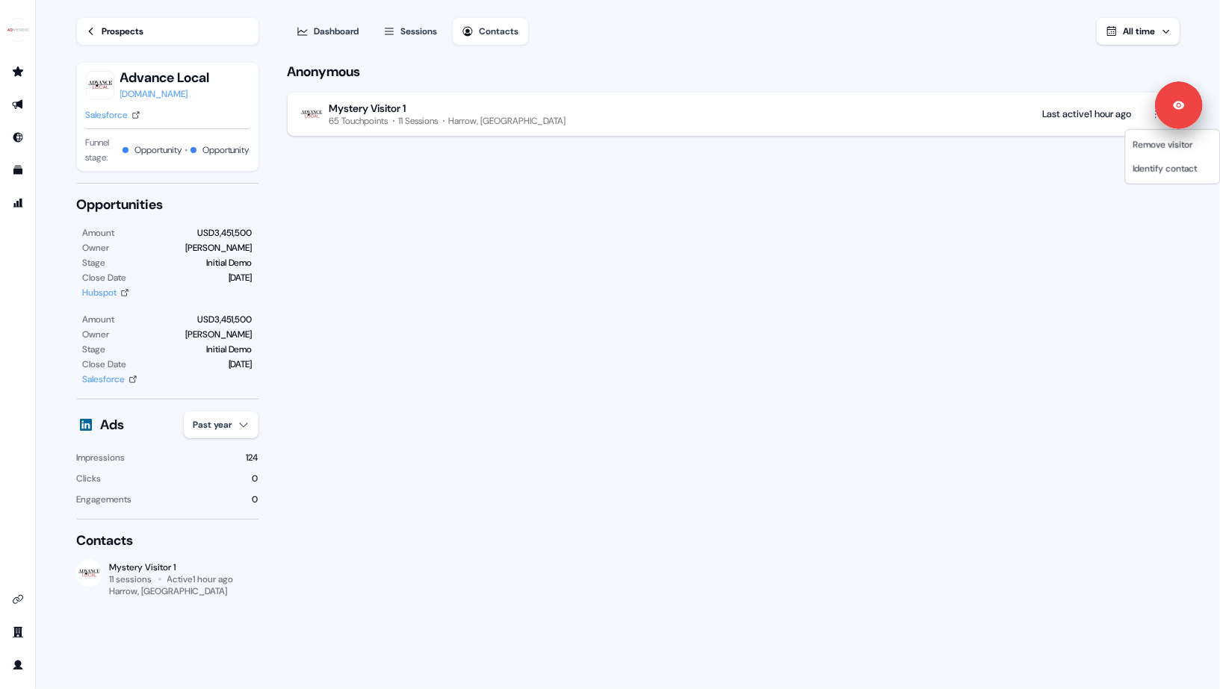
click at [448, 203] on html "For the best experience switch devices to a bigger screen. Go to Userled.io Loa…" at bounding box center [610, 344] width 1220 height 689
click at [423, 213] on div "Anonymous Mystery Visitor 1 65 Touchpoints 11 Sessions Harrow, UK Last active 1…" at bounding box center [733, 374] width 896 height 634
click at [427, 24] on div "Sessions" at bounding box center [419, 31] width 37 height 15
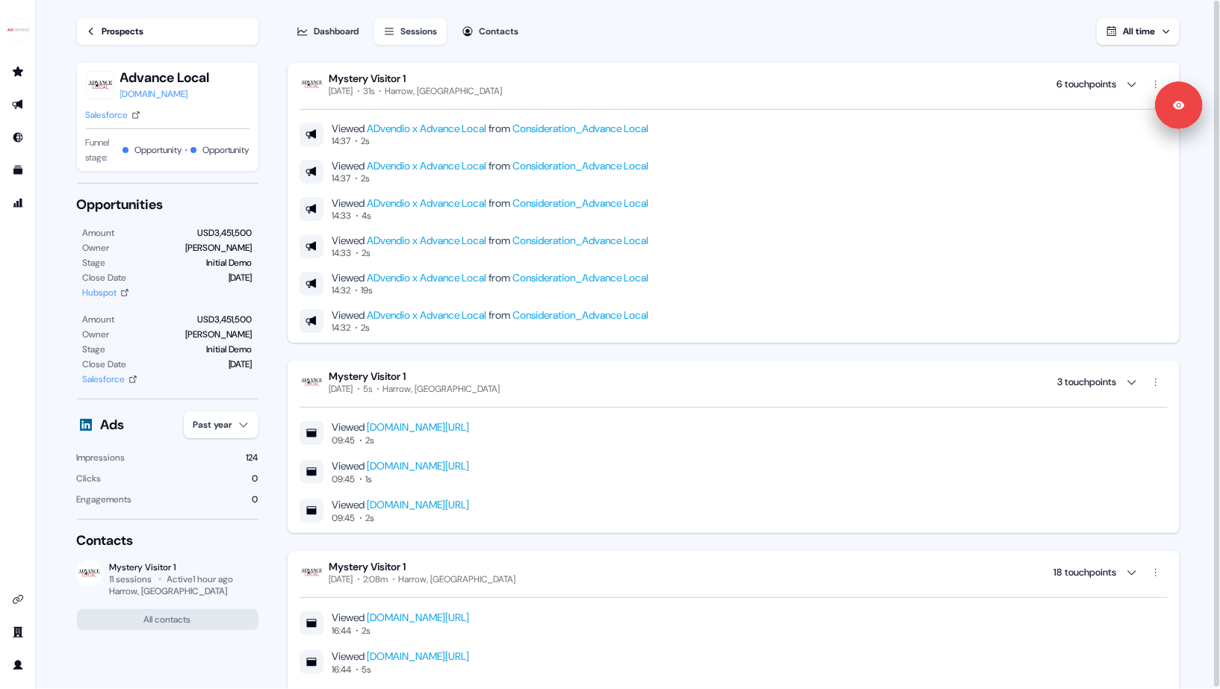
click at [128, 28] on div "Prospects" at bounding box center [123, 31] width 42 height 15
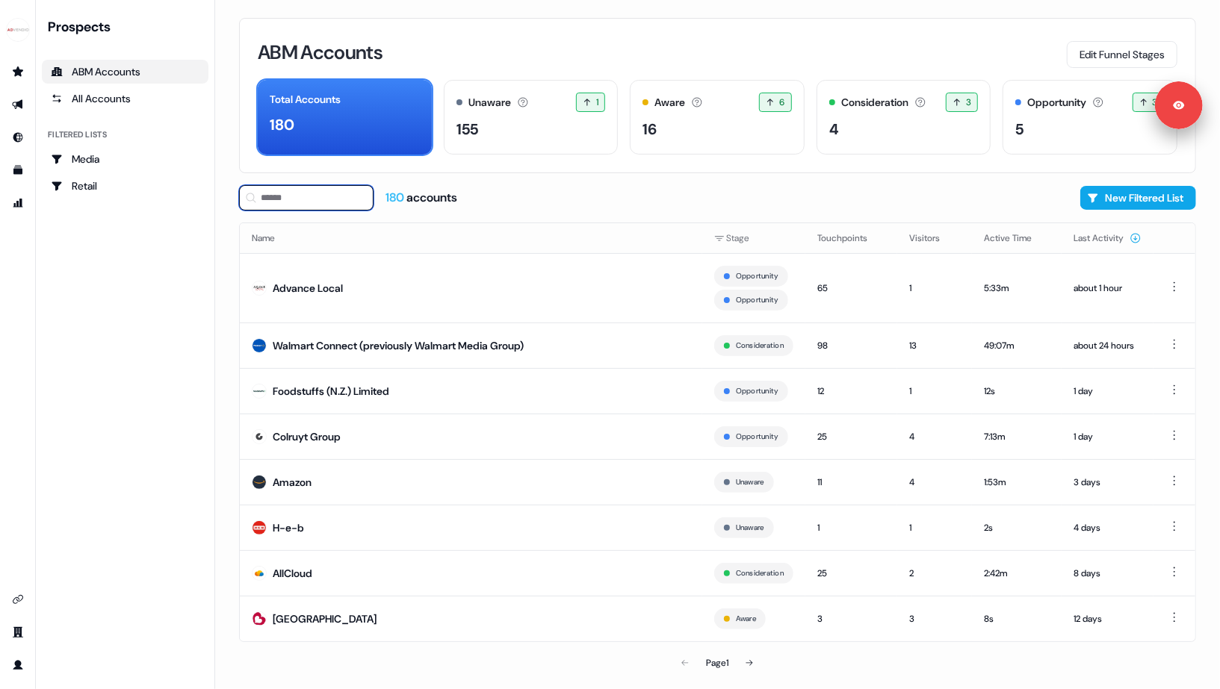
click at [319, 194] on input at bounding box center [306, 197] width 134 height 25
click at [226, 196] on div "ABM Accounts Edit Funnel Stages Total Accounts 180 Unaware The default stage al…" at bounding box center [717, 344] width 1005 height 689
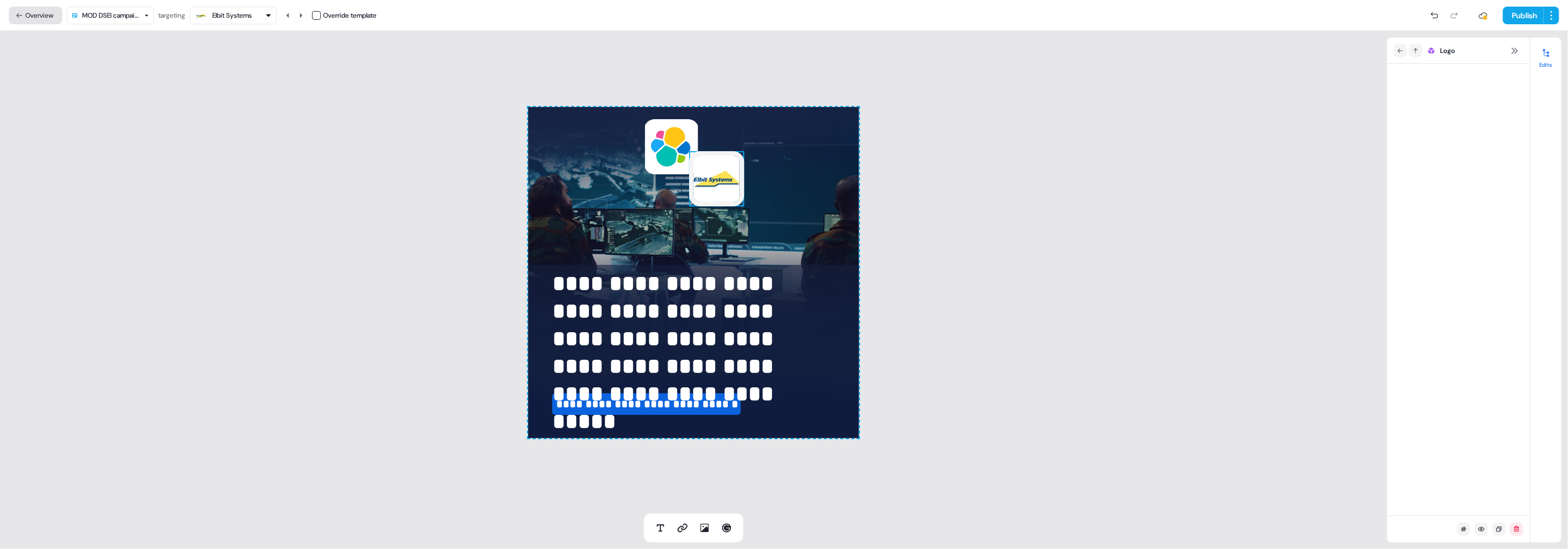
click at [33, 16] on button "Overview" at bounding box center [35, 16] width 53 height 18
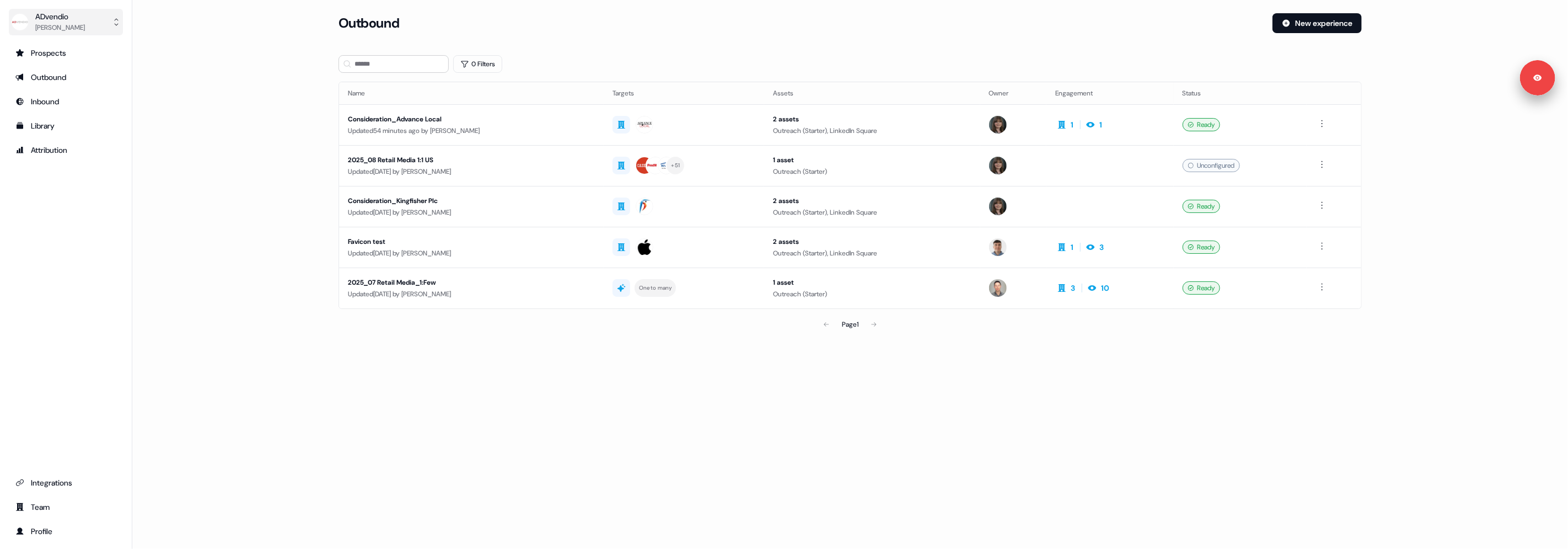
click at [49, 16] on div "ADvendio" at bounding box center [60, 16] width 49 height 11
click at [49, 90] on div "Logout" at bounding box center [66, 92] width 105 height 20
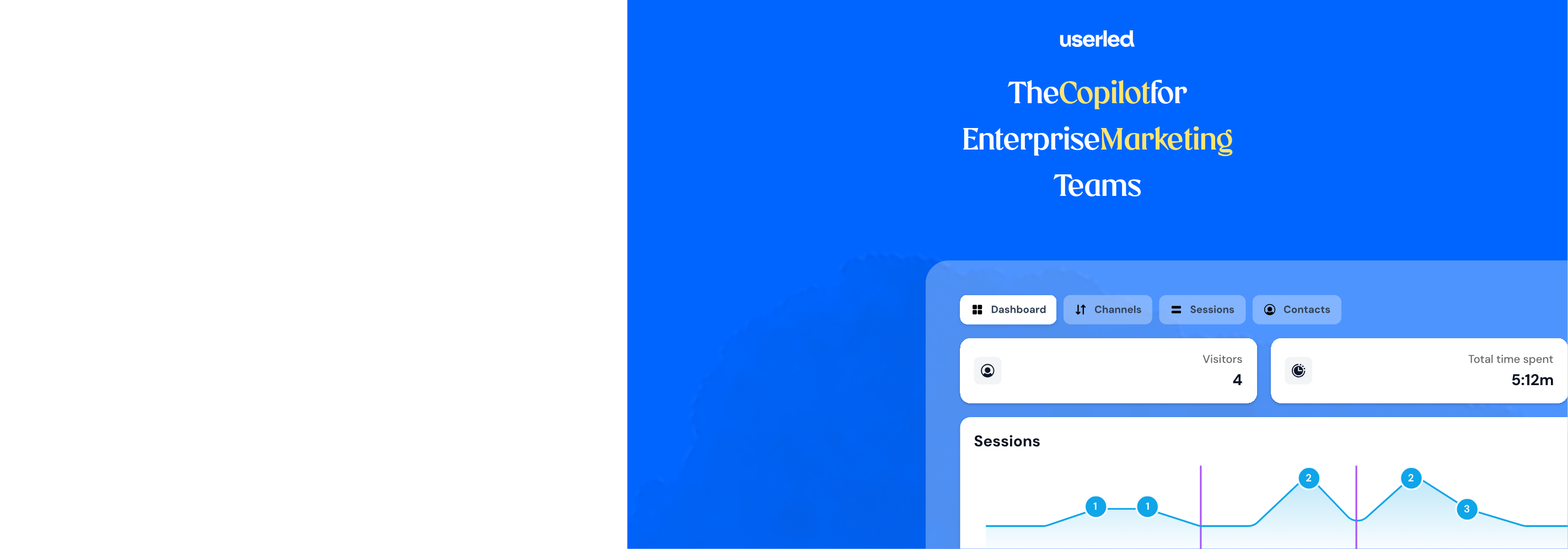
click at [72, 21] on div at bounding box center [314, 207] width 627 height 414
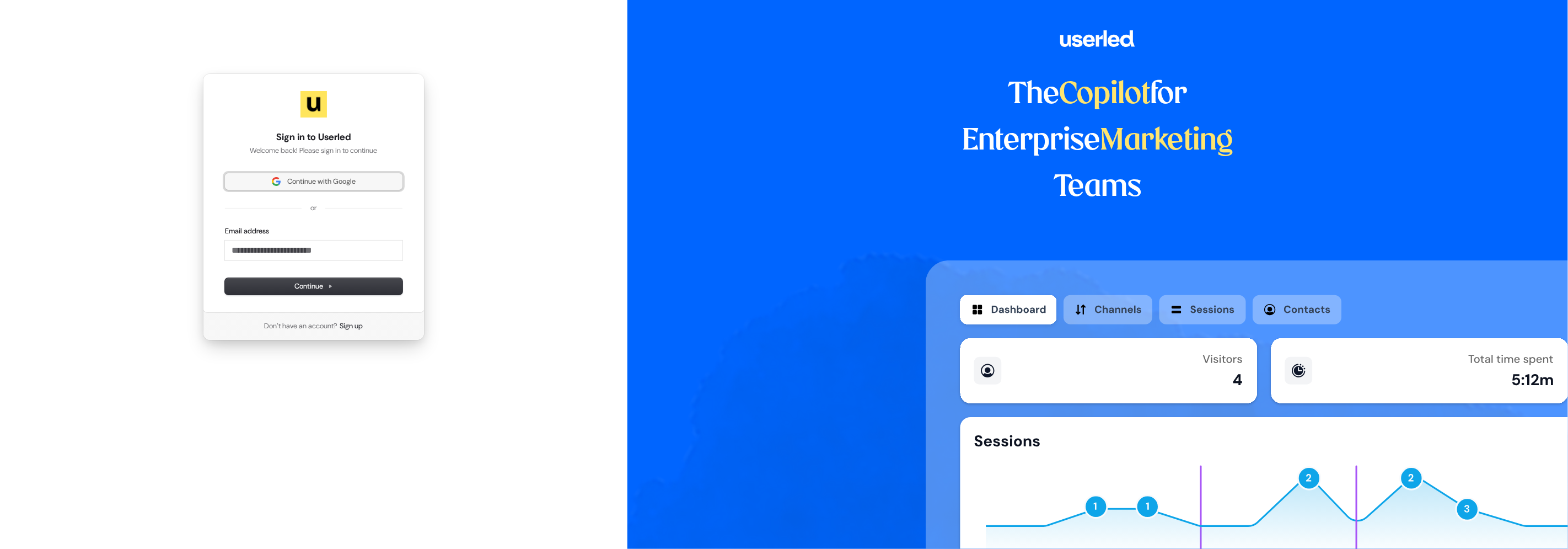
click at [298, 177] on span "Continue with Google" at bounding box center [321, 181] width 69 height 10
